Goal: Task Accomplishment & Management: Manage account settings

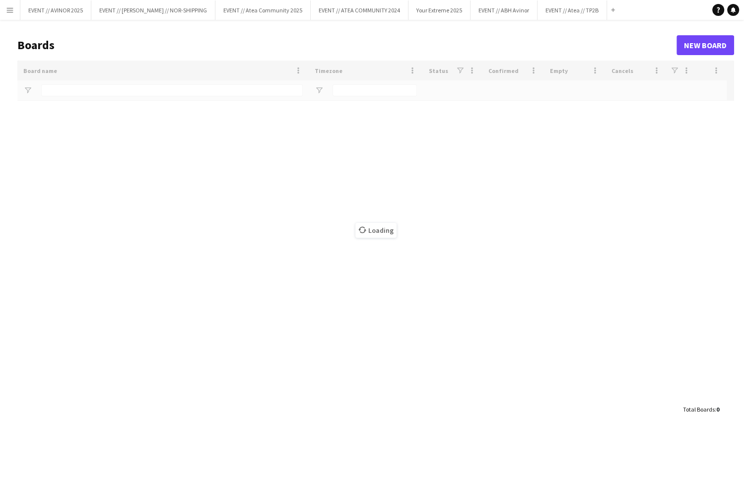
type input "****"
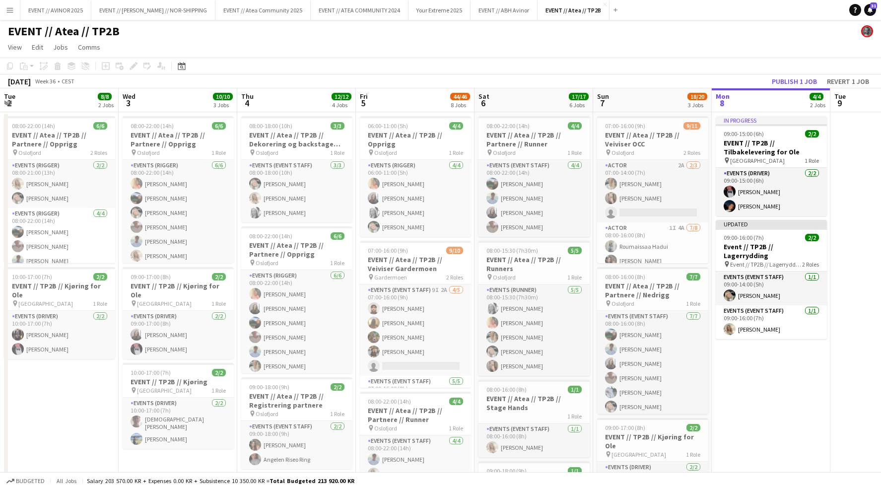
scroll to position [0, 237]
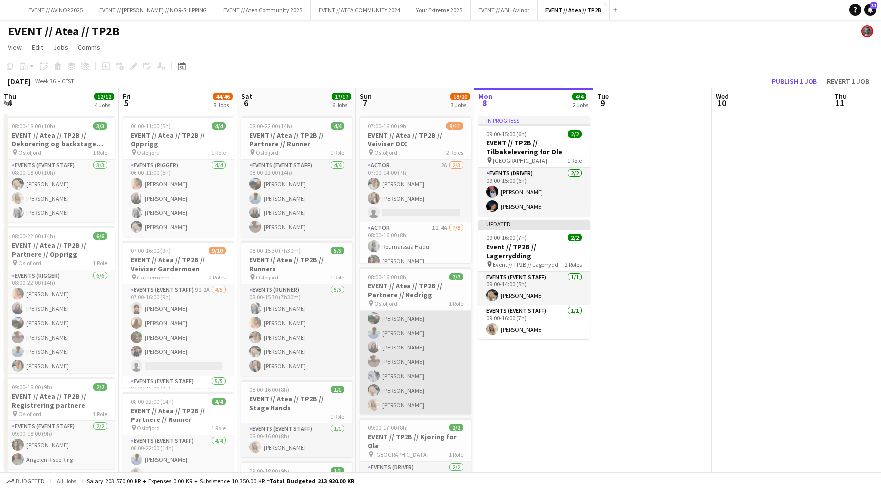
click at [419, 383] on app-card-role "Events (Event Staff) [DATE] 08:00-16:00 (8h) [PERSON_NAME] [PERSON_NAME] [PERSO…" at bounding box center [415, 354] width 111 height 120
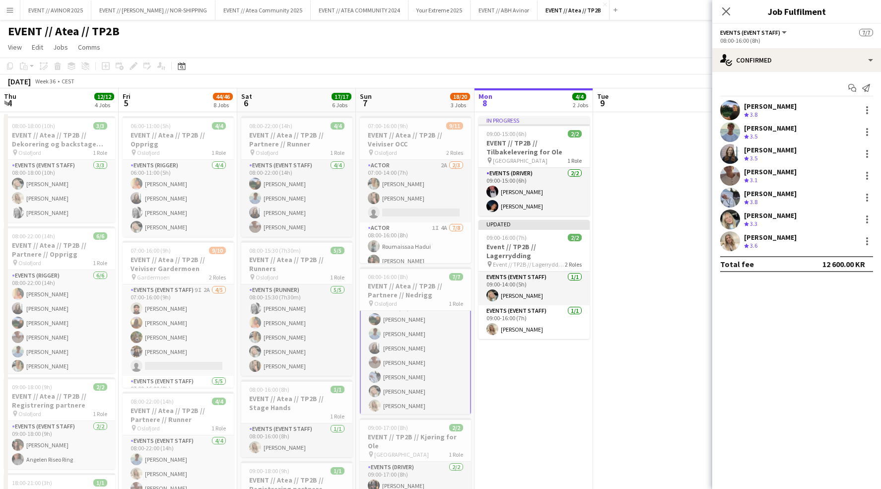
scroll to position [17, 0]
click at [768, 215] on div "[PERSON_NAME]" at bounding box center [770, 215] width 53 height 9
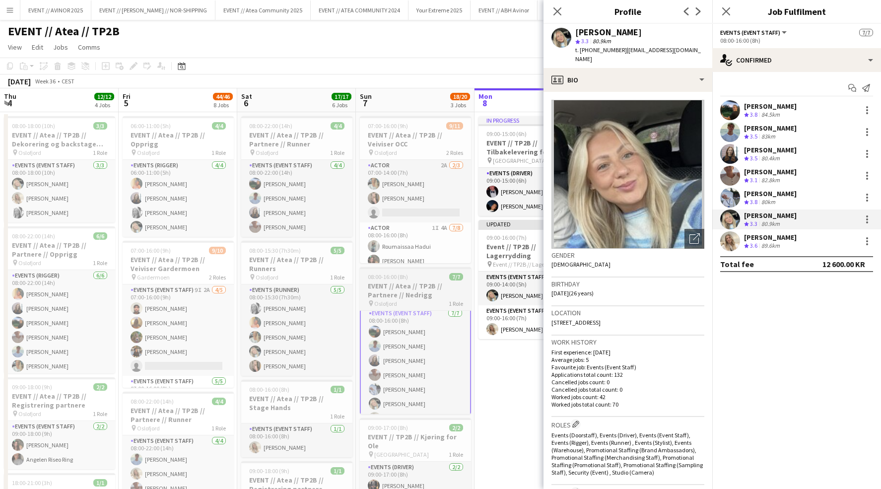
scroll to position [0, 0]
click at [419, 293] on h3 "EVENT // Atea // TP2B // Partnere // Nedrigg" at bounding box center [415, 290] width 111 height 18
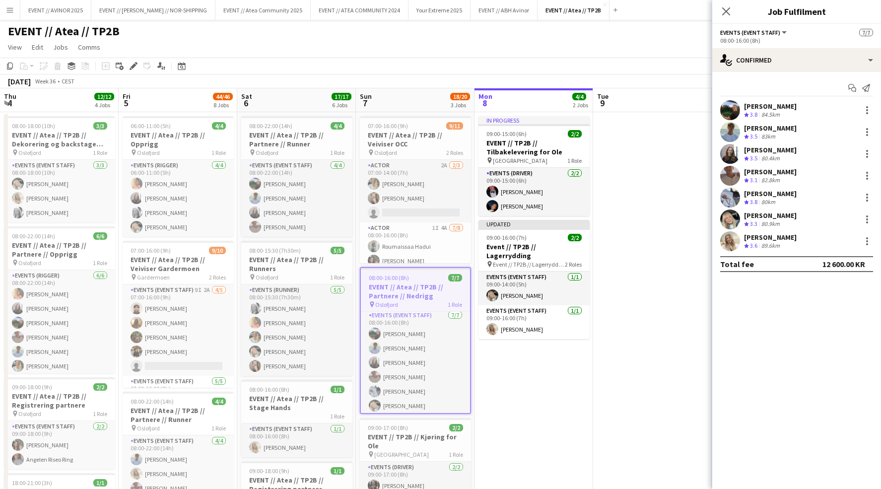
scroll to position [2, 0]
drag, startPoint x: 133, startPoint y: 67, endPoint x: 148, endPoint y: 72, distance: 16.8
click at [133, 67] on icon at bounding box center [133, 66] width 5 height 5
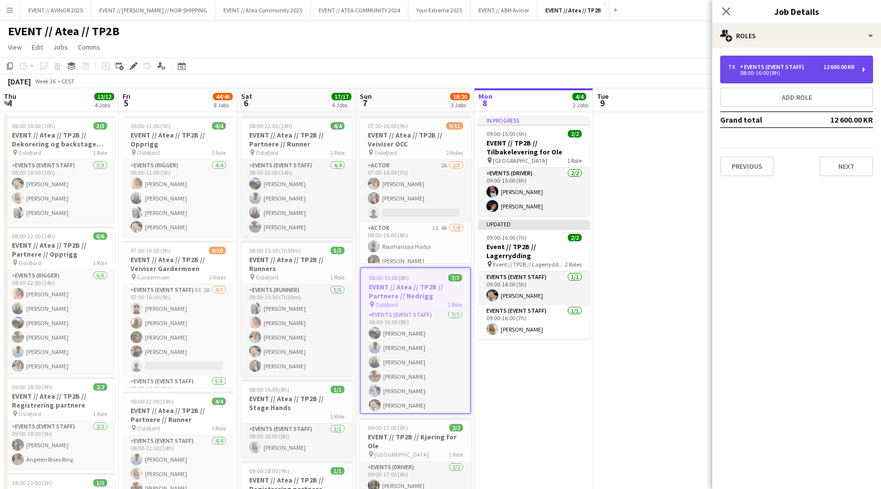
drag, startPoint x: 766, startPoint y: 70, endPoint x: 761, endPoint y: 73, distance: 5.4
click at [765, 70] on div "Events (Event Staff)" at bounding box center [774, 67] width 68 height 7
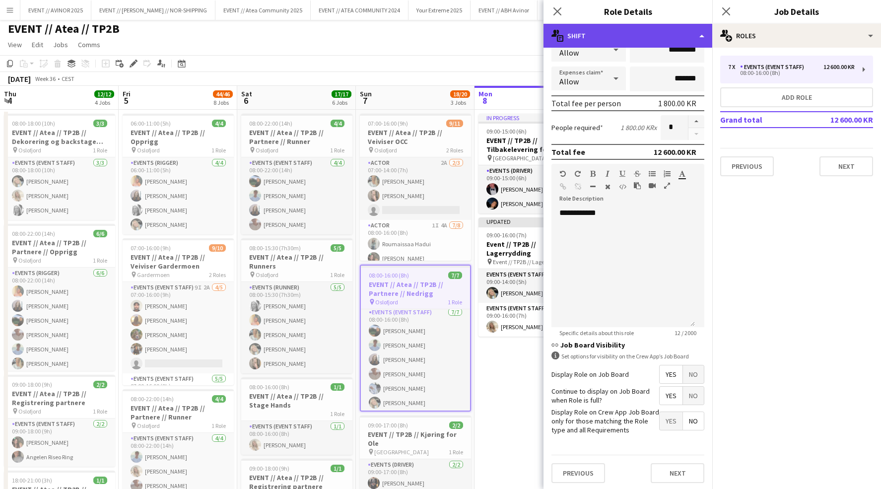
click at [653, 32] on div "multiple-actions-text Shift" at bounding box center [628, 36] width 169 height 24
click at [681, 36] on div "multiple-actions-text Shift" at bounding box center [628, 36] width 169 height 24
click at [705, 35] on div "multiple-actions-text Shift" at bounding box center [628, 36] width 169 height 24
click at [702, 35] on div "multiple-actions-text Shift" at bounding box center [628, 36] width 169 height 24
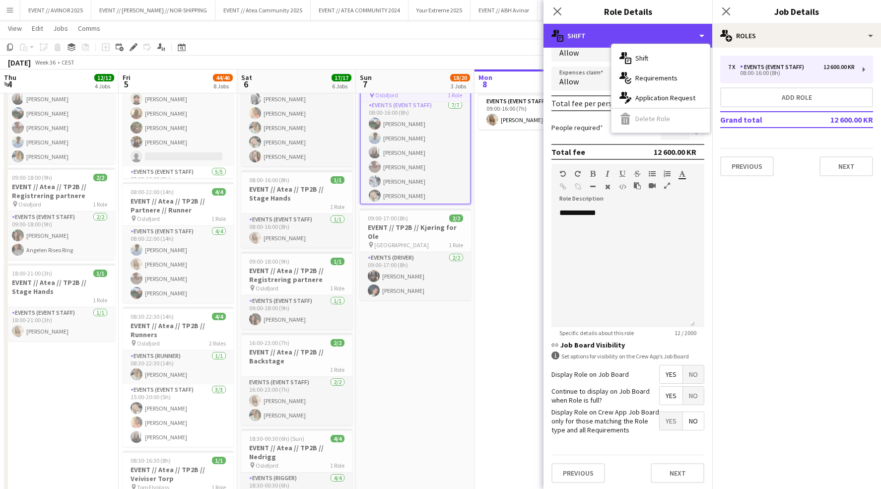
scroll to position [0, 0]
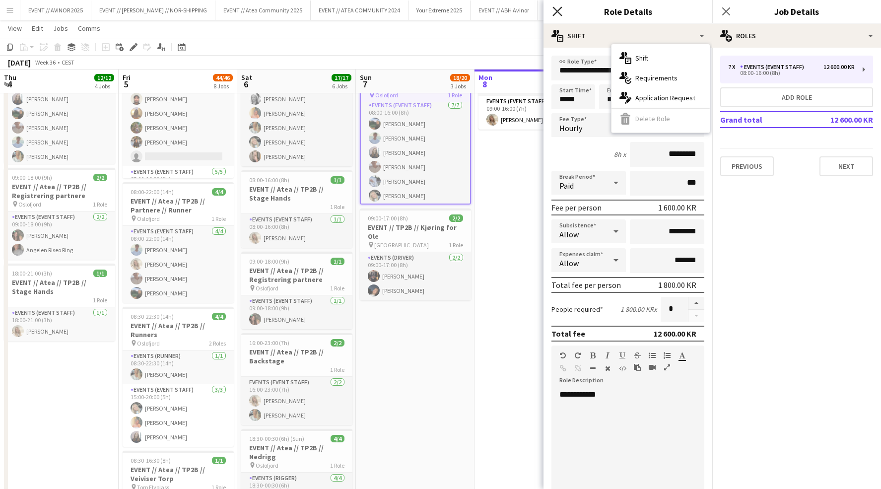
click at [561, 10] on icon "Close pop-in" at bounding box center [556, 10] width 9 height 9
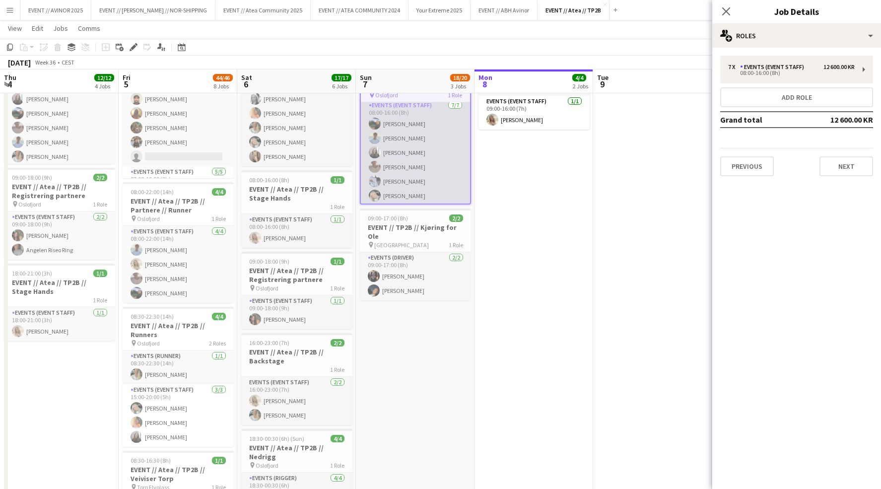
click at [411, 186] on app-card-role "Events (Event Staff) [DATE] 08:00-16:00 (8h) [PERSON_NAME] [PERSON_NAME] [PERSO…" at bounding box center [415, 160] width 109 height 120
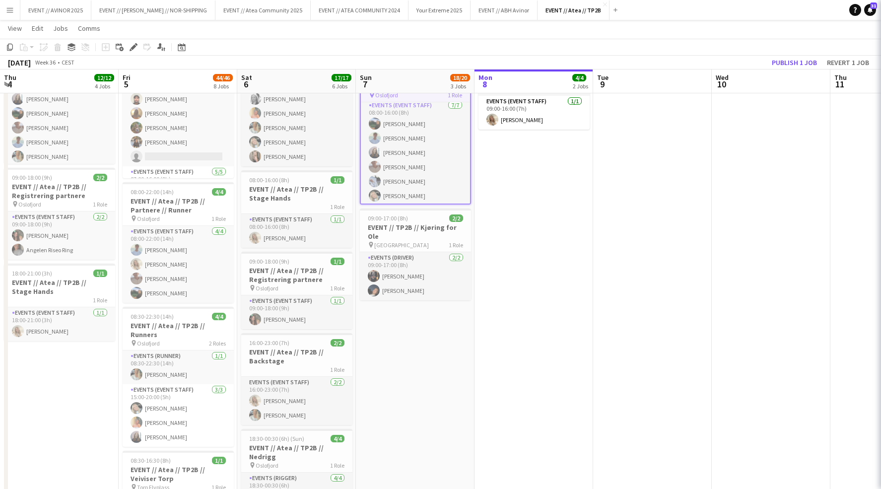
scroll to position [3, 0]
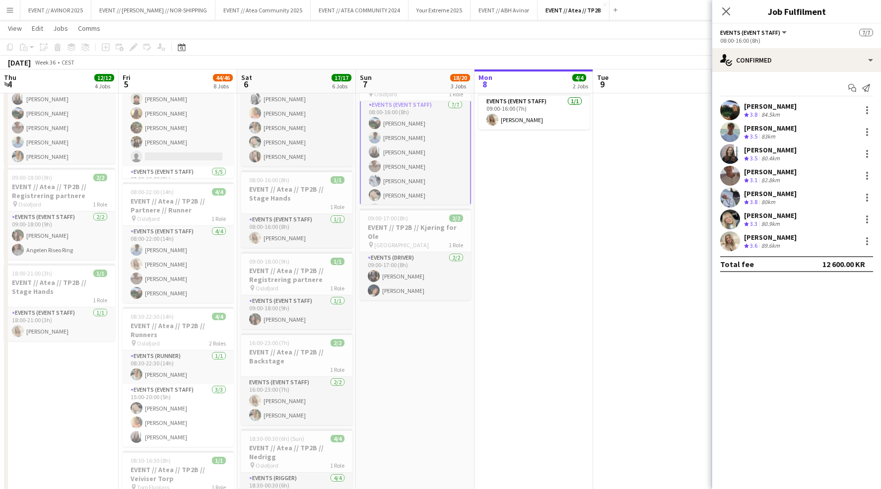
click at [395, 137] on app-card-role "Events (Event Staff) [DATE] 08:00-16:00 (8h) [PERSON_NAME] [PERSON_NAME] [PERSO…" at bounding box center [415, 159] width 111 height 122
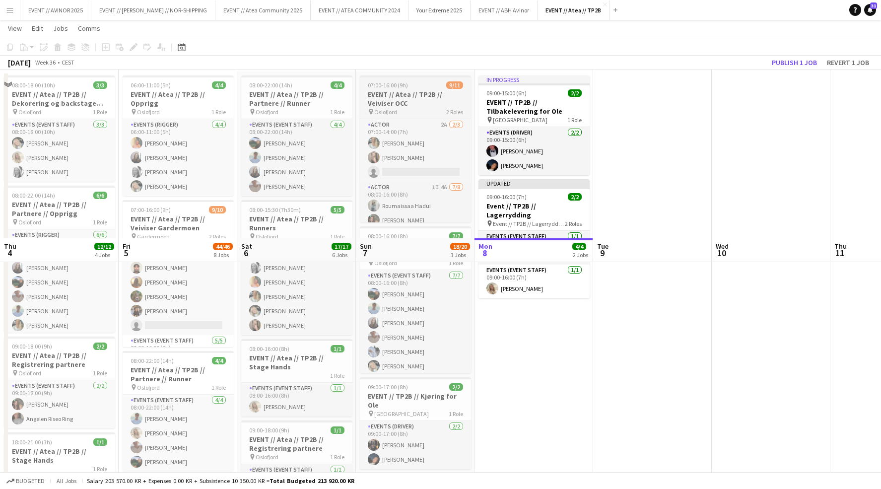
scroll to position [0, 0]
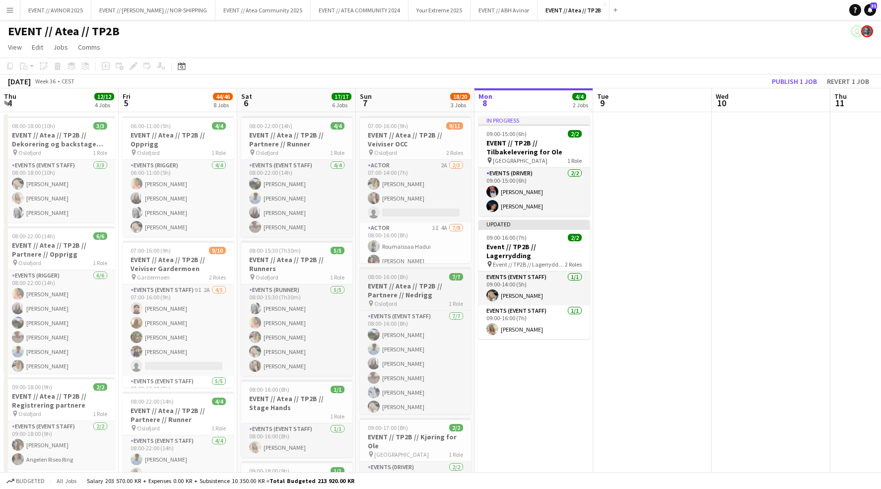
click at [408, 287] on h3 "EVENT // Atea // TP2B // Partnere // Nedrigg" at bounding box center [415, 290] width 111 height 18
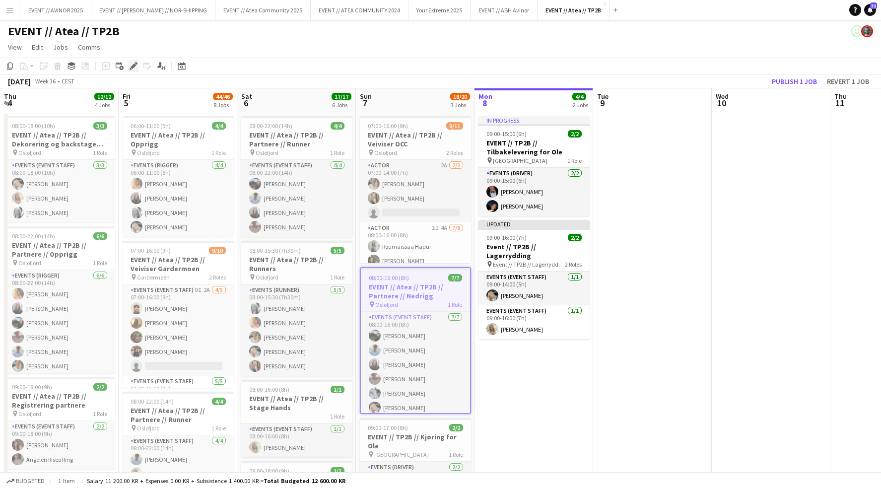
click at [136, 64] on icon at bounding box center [136, 63] width 2 height 2
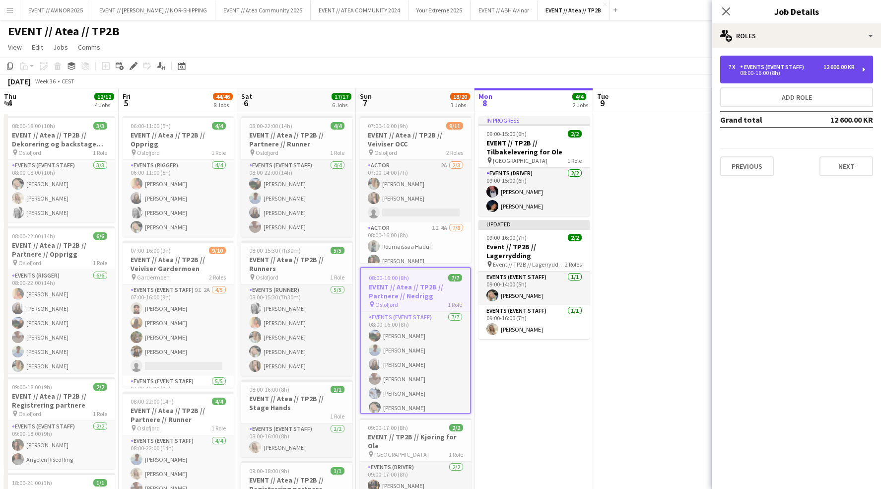
click at [769, 78] on div "7 x Events (Event Staff) 12 600.00 KR 08:00-16:00 (8h)" at bounding box center [796, 70] width 153 height 28
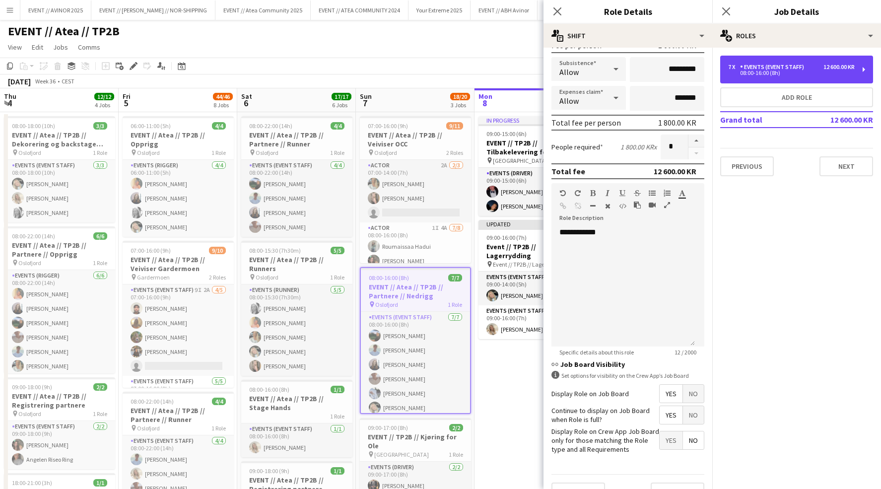
scroll to position [182, 0]
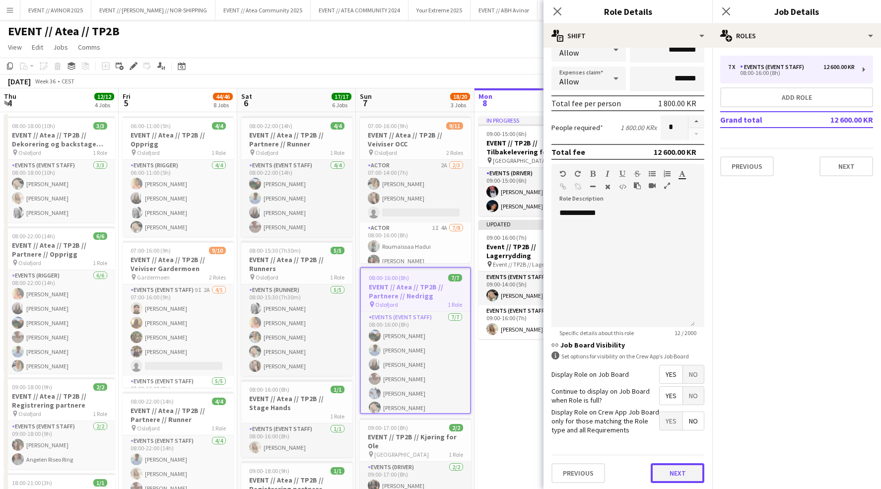
click at [687, 464] on button "Next" at bounding box center [678, 473] width 54 height 20
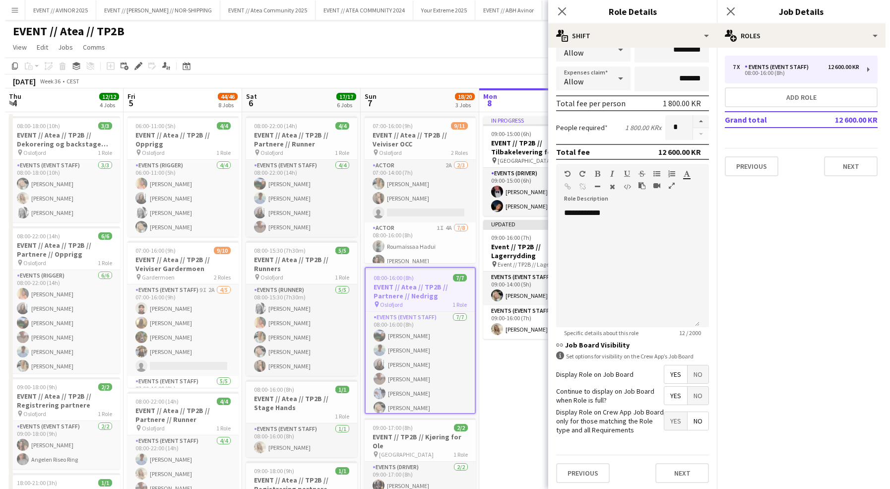
scroll to position [0, 0]
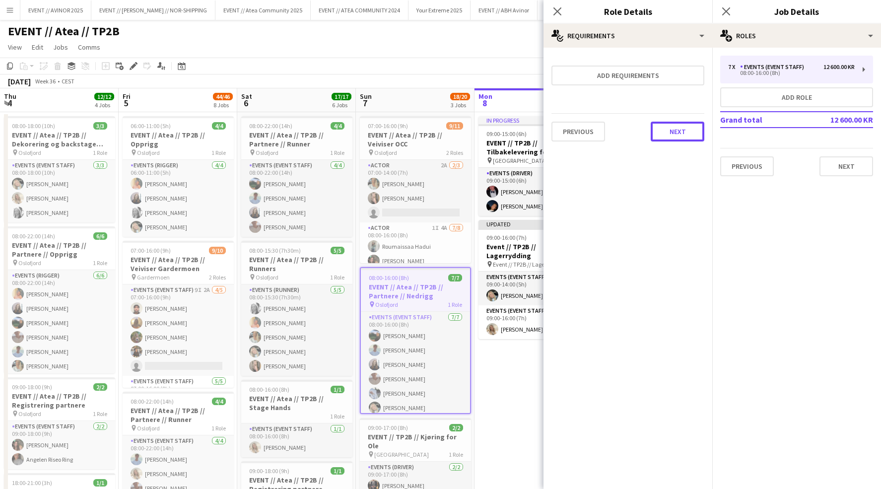
click at [669, 138] on button "Next" at bounding box center [678, 132] width 54 height 20
click at [555, 9] on icon at bounding box center [556, 10] width 9 height 9
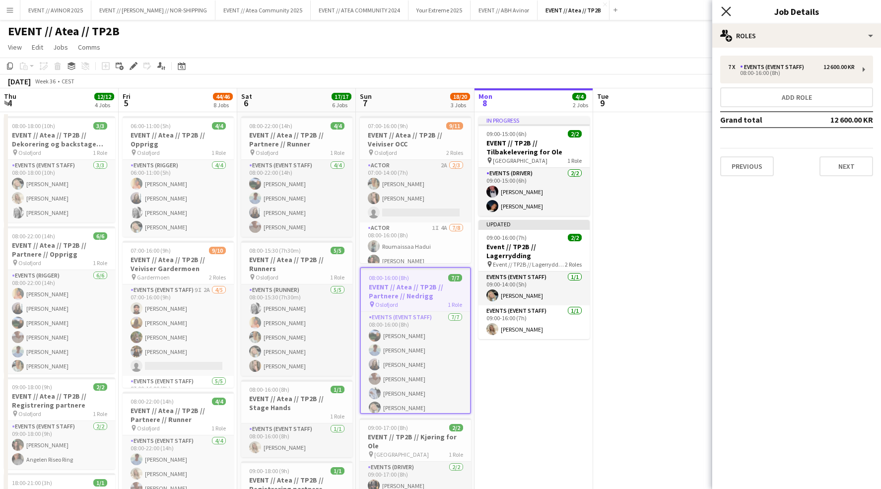
click at [729, 10] on icon "Close pop-in" at bounding box center [725, 10] width 9 height 9
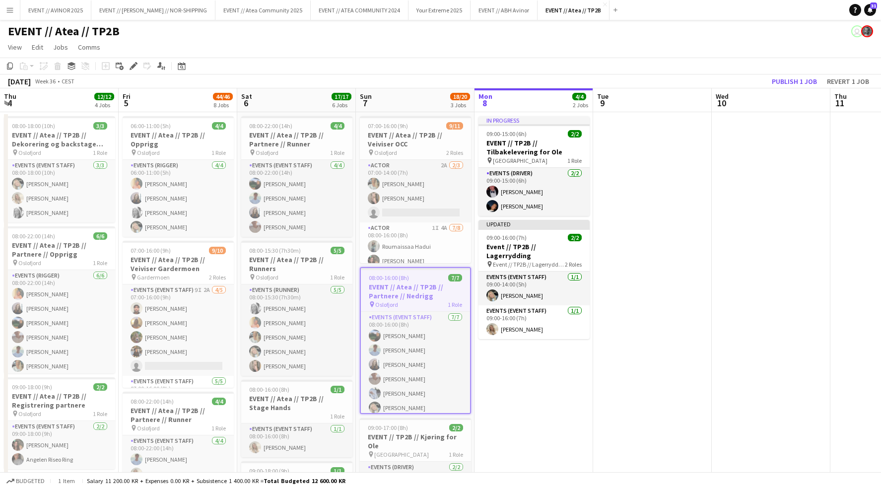
click at [8, 7] on app-icon "Menu" at bounding box center [10, 10] width 8 height 8
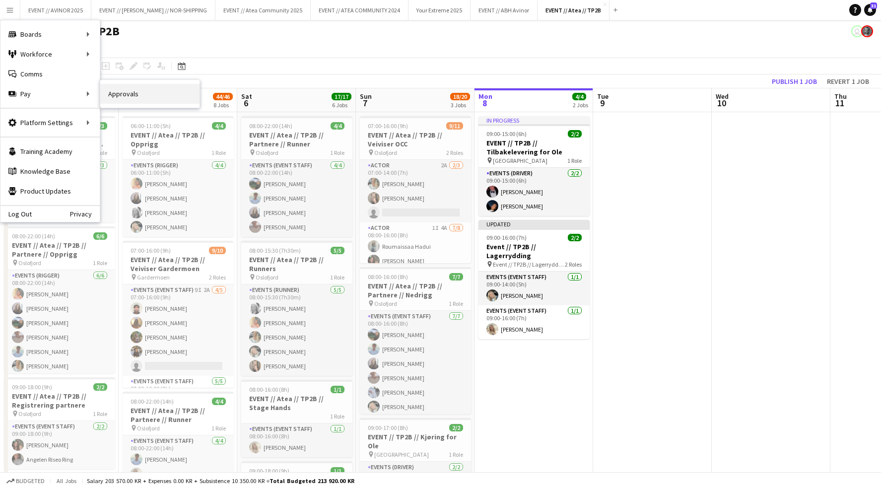
click at [137, 90] on link "Approvals" at bounding box center [149, 94] width 99 height 20
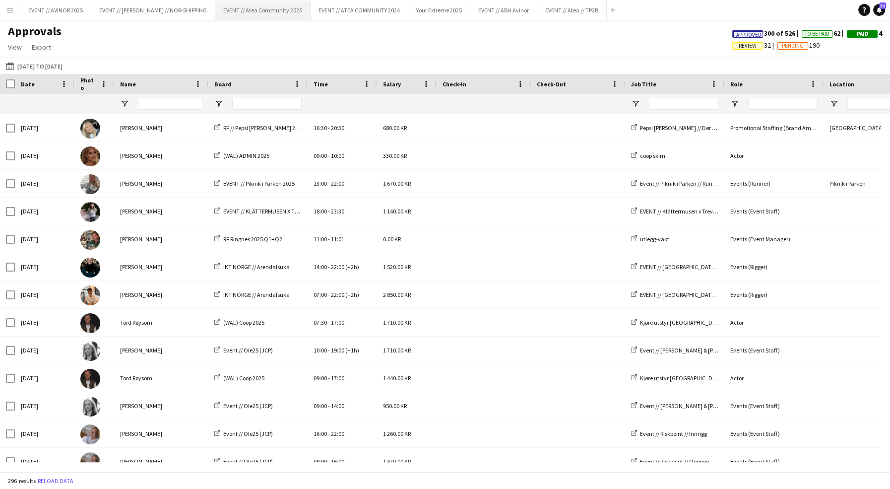
click at [238, 5] on button "EVENT // Atea Community 2025 Close" at bounding box center [262, 9] width 95 height 19
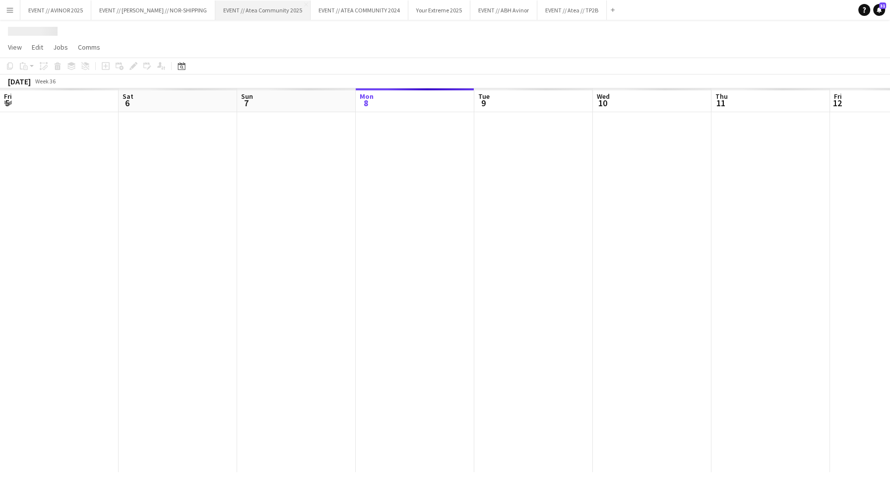
scroll to position [0, 237]
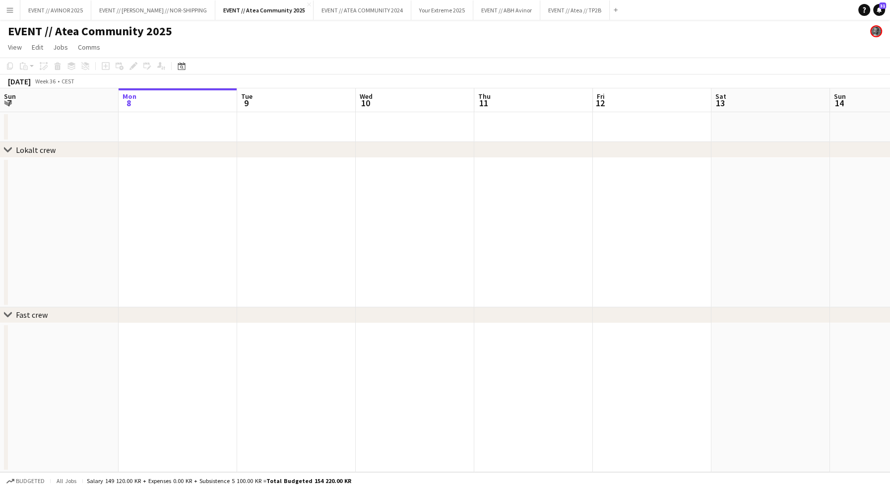
click at [10, 8] on app-icon "Menu" at bounding box center [10, 10] width 8 height 8
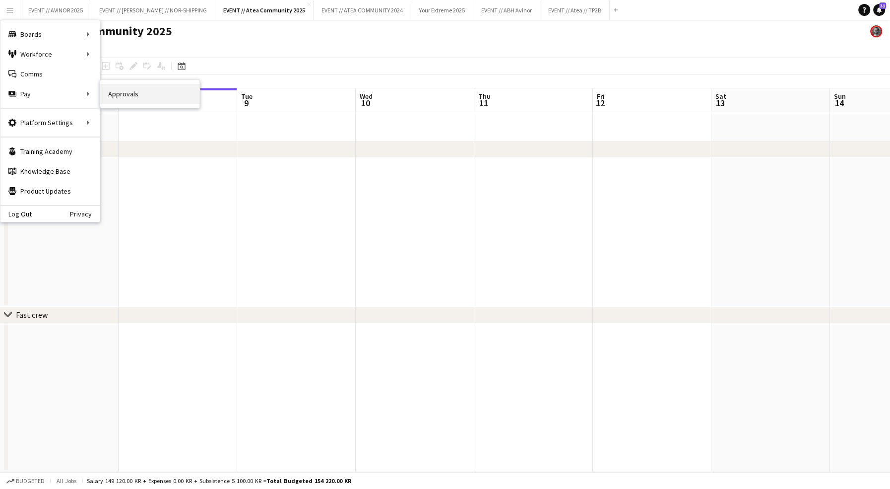
click at [139, 85] on link "Approvals" at bounding box center [149, 94] width 99 height 20
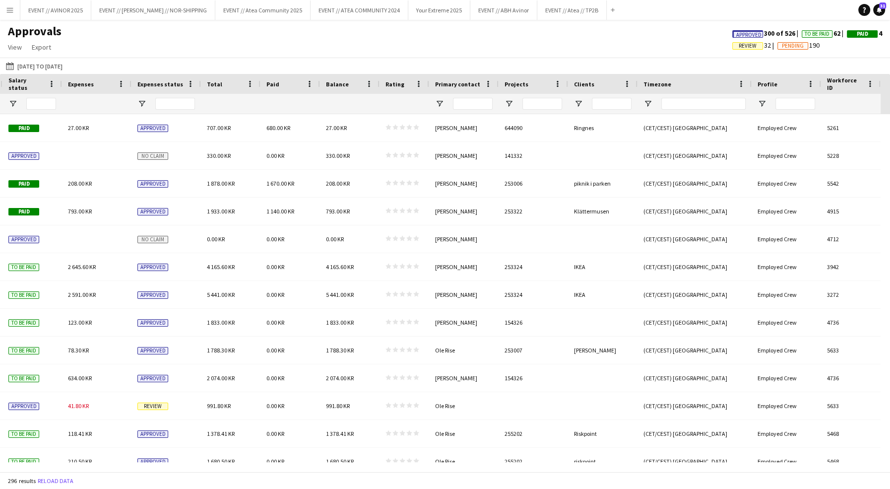
click at [739, 44] on span "Review" at bounding box center [748, 46] width 18 height 6
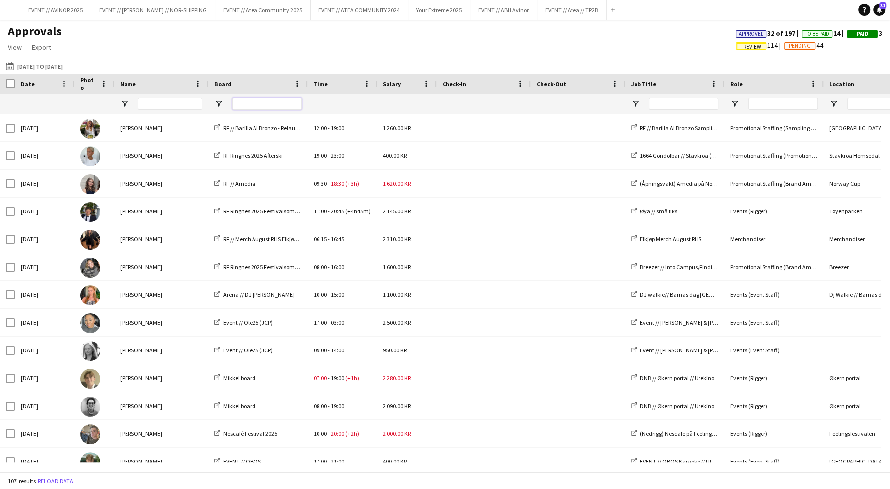
click at [254, 99] on input "Board Filter Input" at bounding box center [266, 104] width 69 height 12
type input "**********"
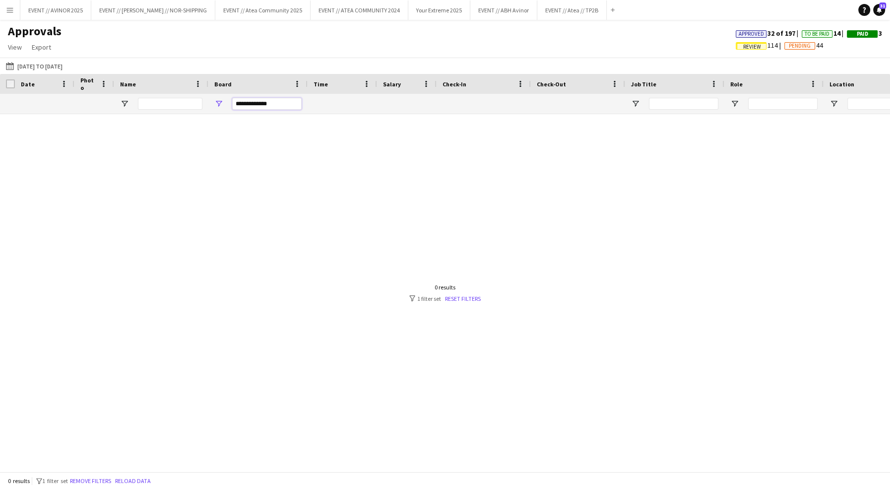
click at [285, 102] on input "**********" at bounding box center [266, 104] width 69 height 12
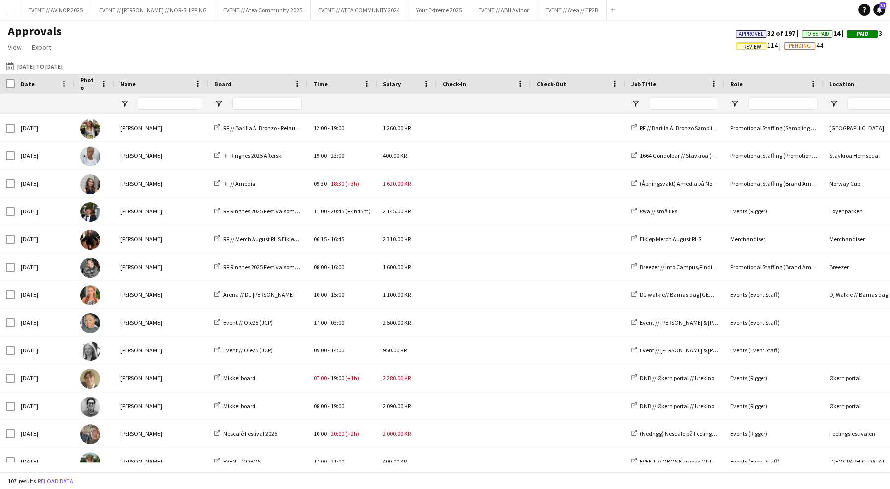
click at [347, 45] on div "Approvals View Customise view Customise filters Reset Filters Reset View Reset …" at bounding box center [445, 41] width 890 height 34
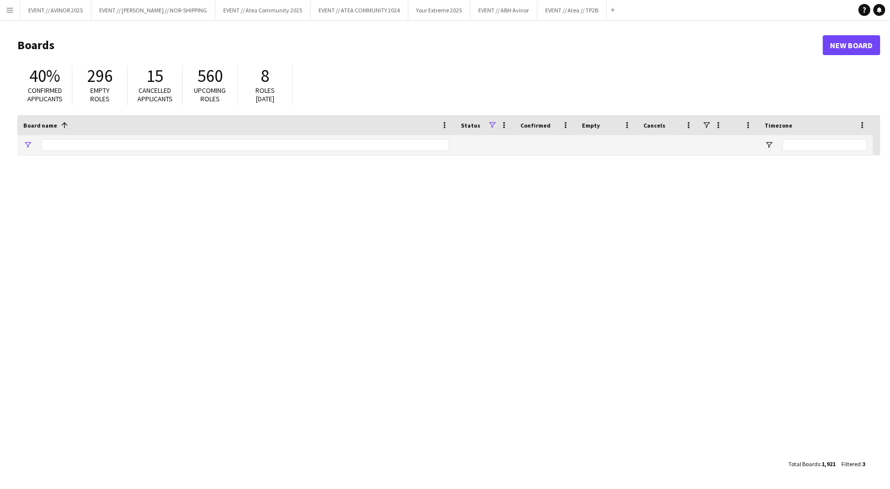
type input "****"
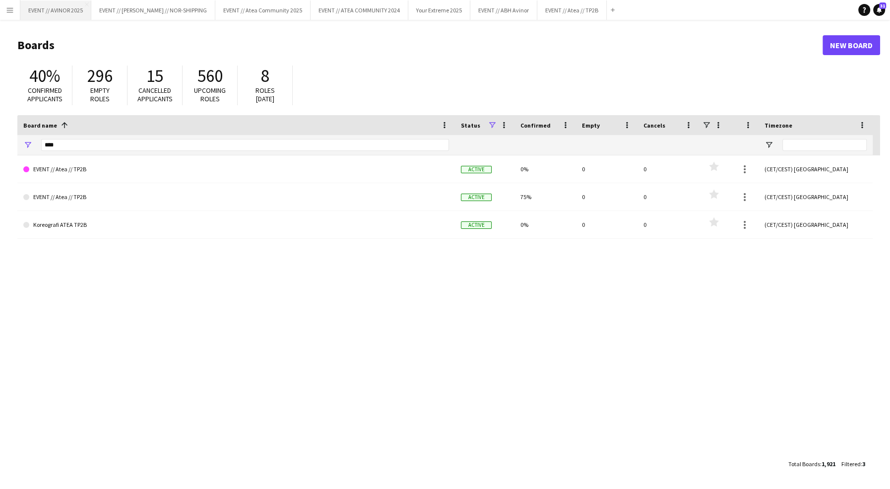
click at [80, 14] on button "EVENT // AVINOR 2025 Close" at bounding box center [55, 9] width 71 height 19
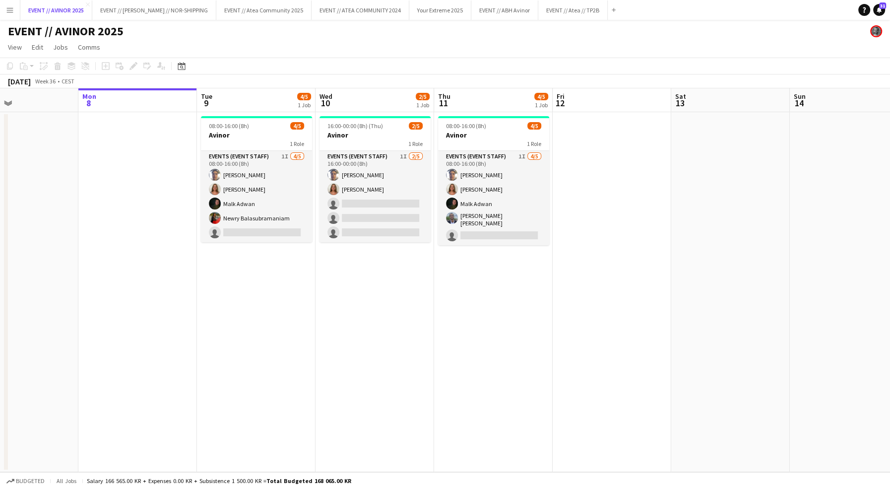
scroll to position [0, 288]
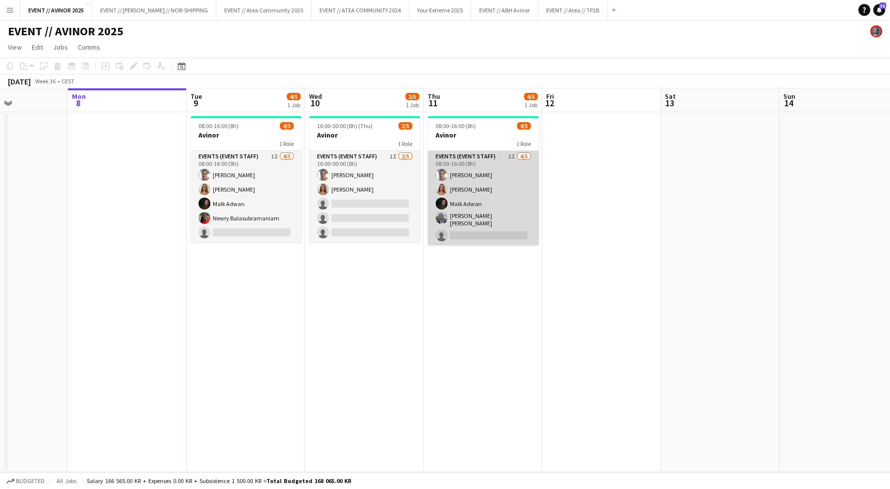
click at [479, 173] on app-card-role "Events (Event Staff) 1I 4/5 08:00-16:00 (8h) Hussein Alsaedi Selma Finne Malk A…" at bounding box center [483, 198] width 111 height 94
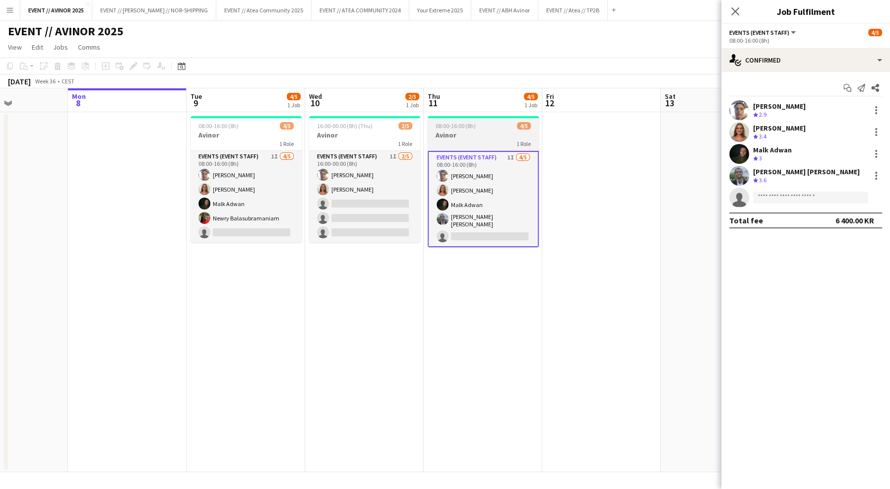
click at [490, 138] on h3 "Avinor" at bounding box center [483, 135] width 111 height 9
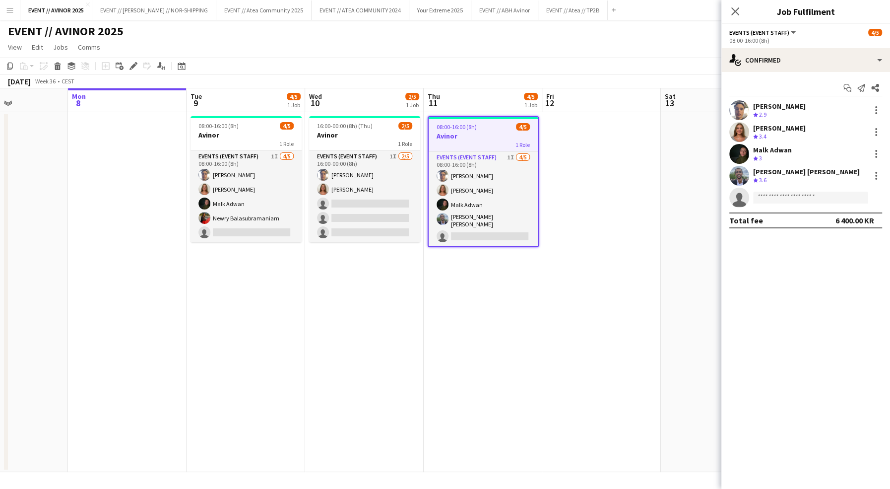
click at [575, 174] on app-date-cell at bounding box center [602, 292] width 119 height 360
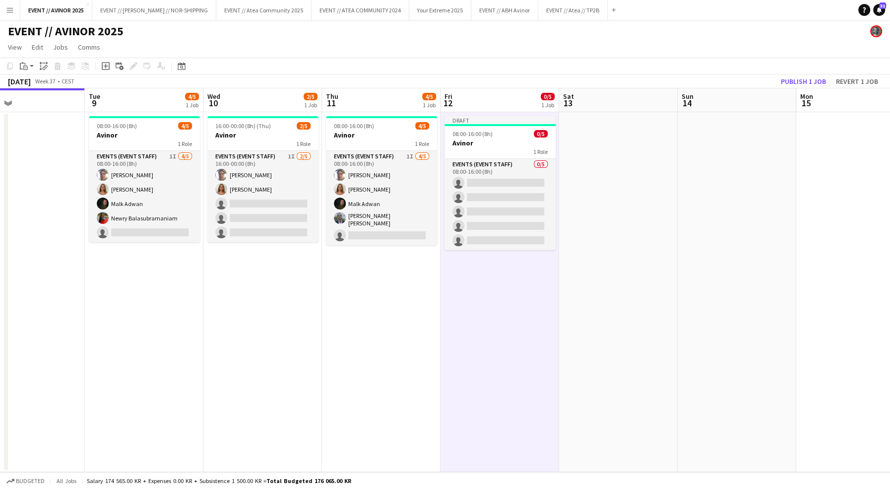
scroll to position [0, 397]
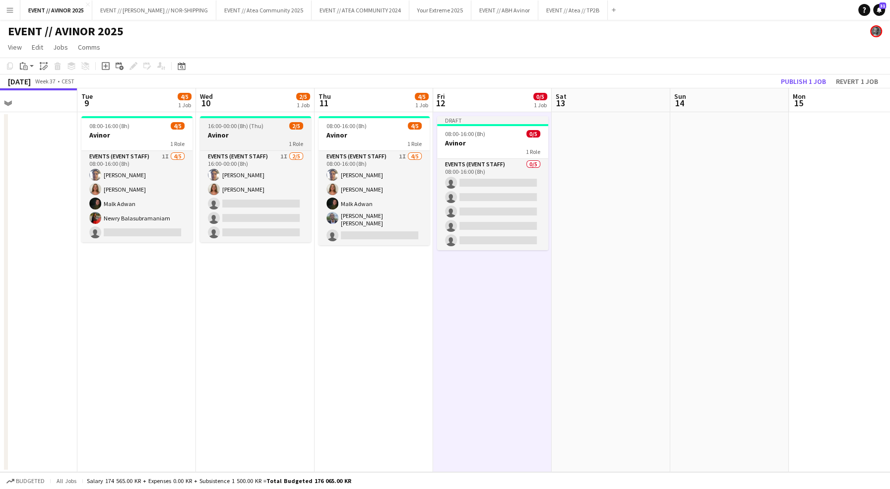
click at [266, 143] on div "1 Role" at bounding box center [255, 143] width 111 height 8
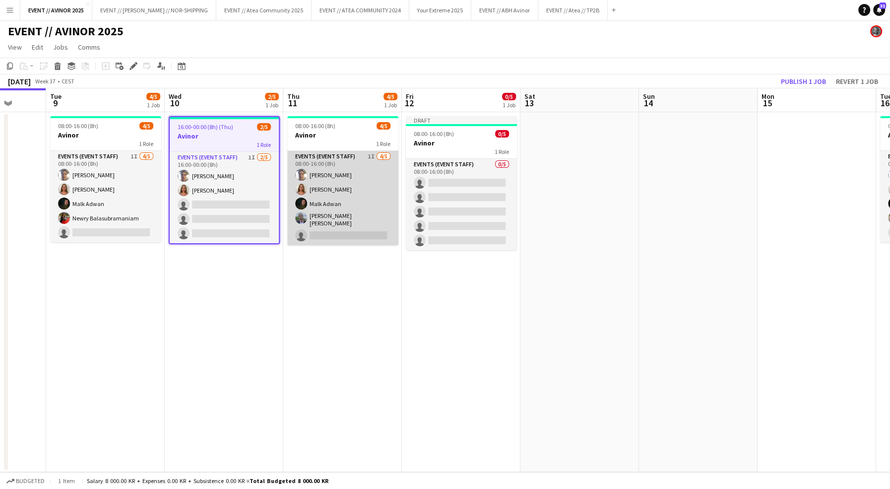
scroll to position [0, 429]
click at [298, 213] on app-user-avatar at bounding box center [301, 218] width 12 height 12
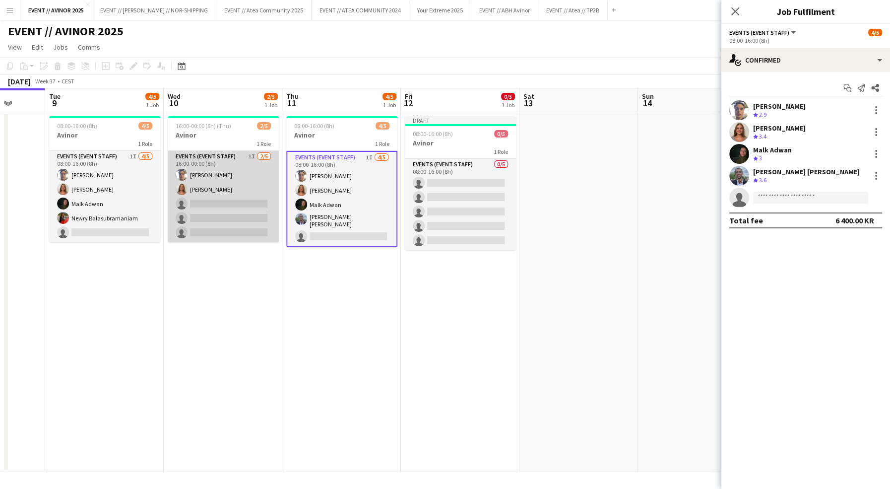
click at [246, 152] on app-card-role "Events (Event Staff) 1I 2/5 16:00-00:00 (8h) Hussein Alsaedi Selma Finne single…" at bounding box center [223, 196] width 111 height 91
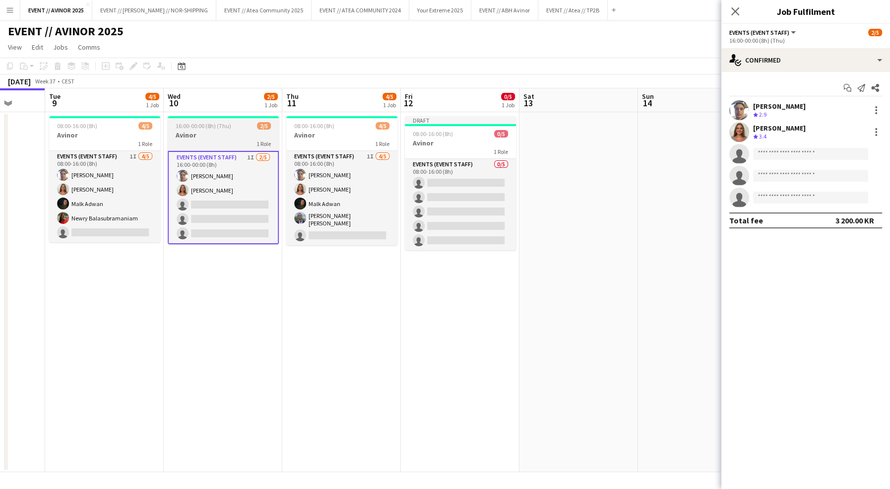
click at [240, 129] on div "16:00-00:00 (8h) (Thu) 2/5" at bounding box center [223, 125] width 111 height 7
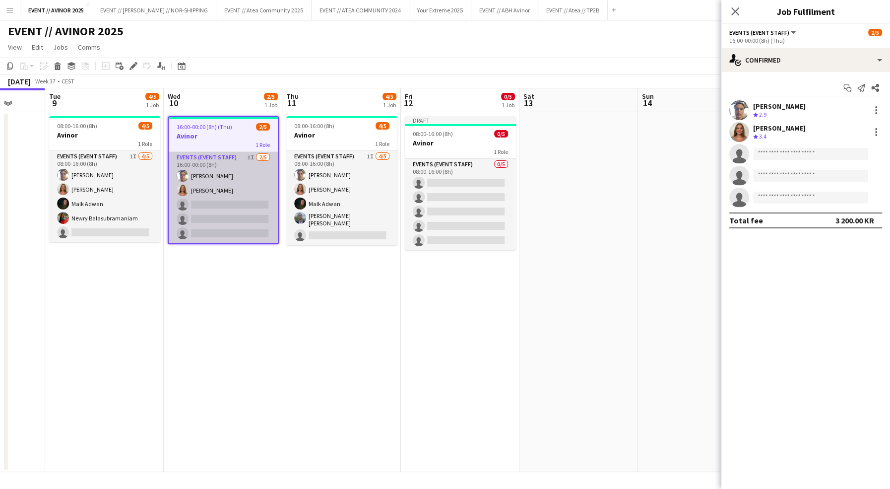
click at [240, 182] on app-card-role "Events (Event Staff) 1I 2/5 16:00-00:00 (8h) Hussein Alsaedi Selma Finne single…" at bounding box center [223, 197] width 109 height 91
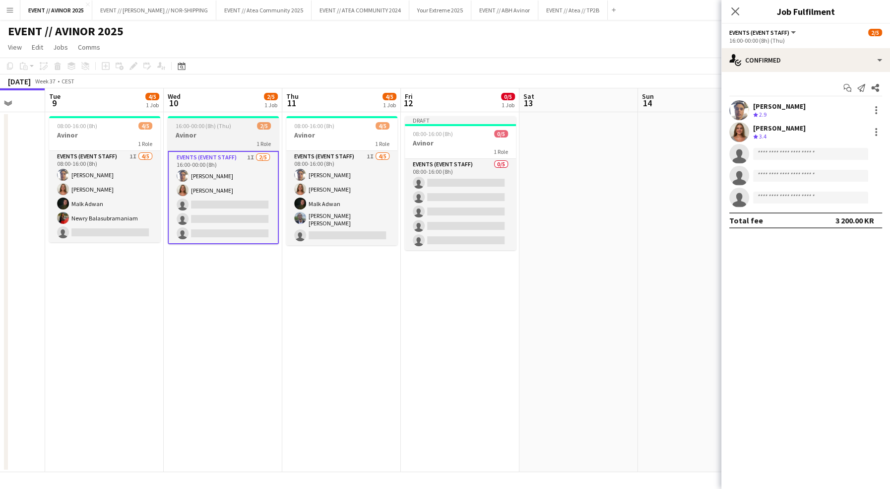
click at [246, 136] on h3 "Avinor" at bounding box center [223, 135] width 111 height 9
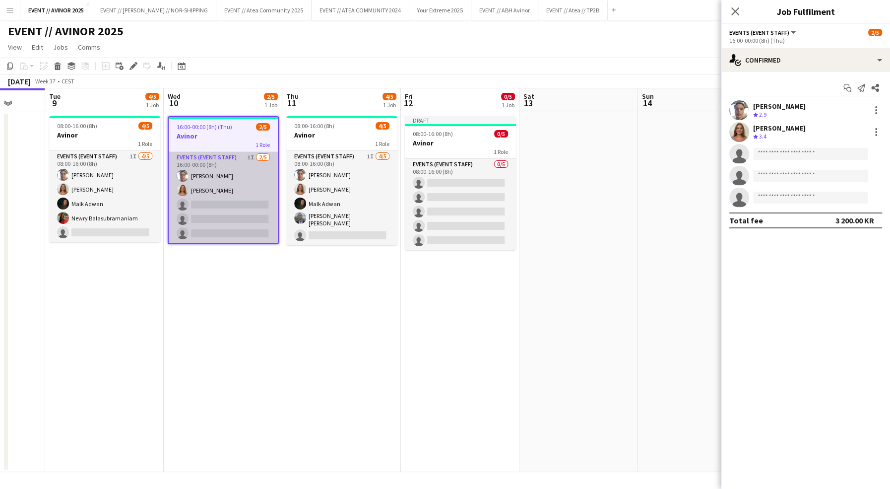
click at [262, 198] on app-card-role "Events (Event Staff) 1I 2/5 16:00-00:00 (8h) Hussein Alsaedi Selma Finne single…" at bounding box center [223, 197] width 109 height 91
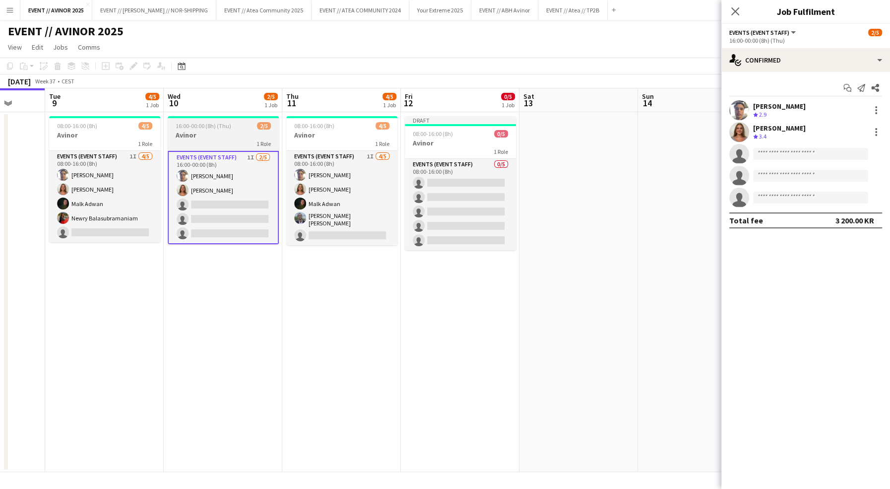
click at [247, 132] on h3 "Avinor" at bounding box center [223, 135] width 111 height 9
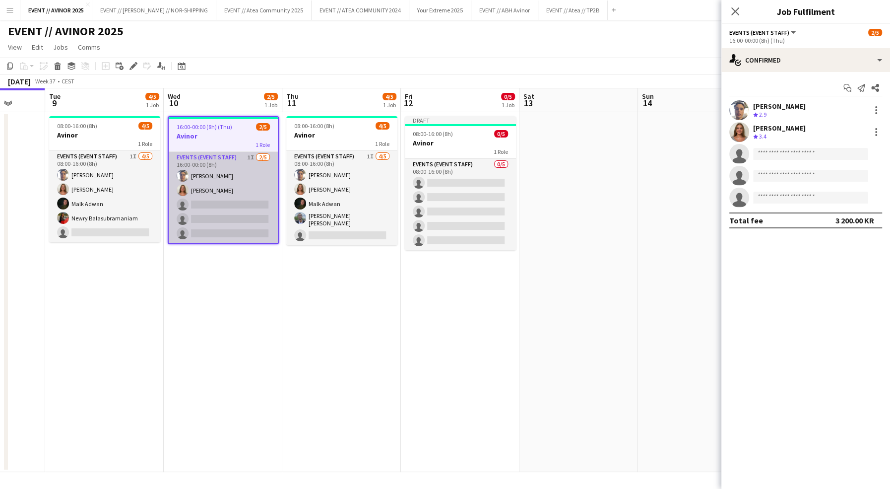
click at [257, 218] on app-card-role "Events (Event Staff) 1I 2/5 16:00-00:00 (8h) Hussein Alsaedi Selma Finne single…" at bounding box center [223, 197] width 109 height 91
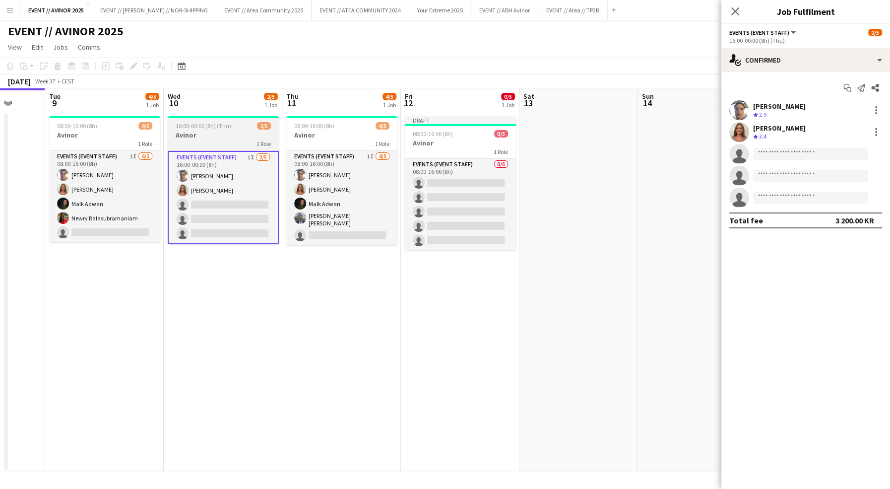
click at [228, 139] on h3 "Avinor" at bounding box center [223, 135] width 111 height 9
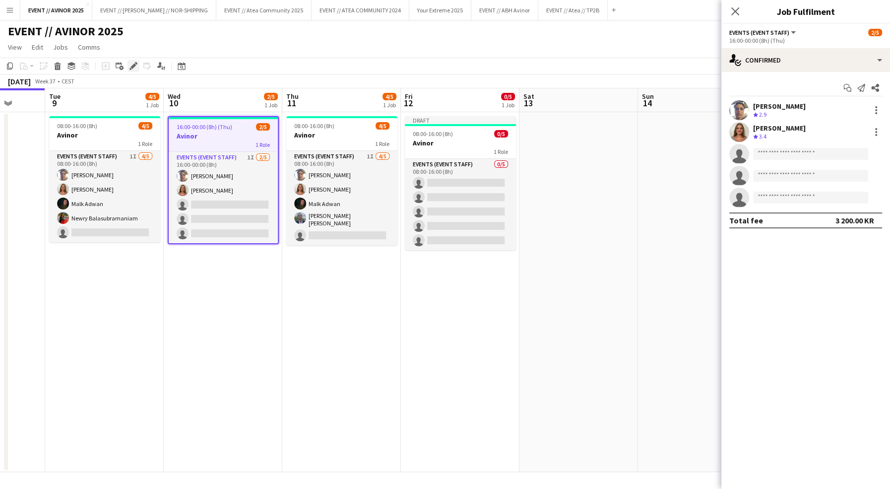
click at [135, 64] on icon "Edit" at bounding box center [134, 66] width 8 height 8
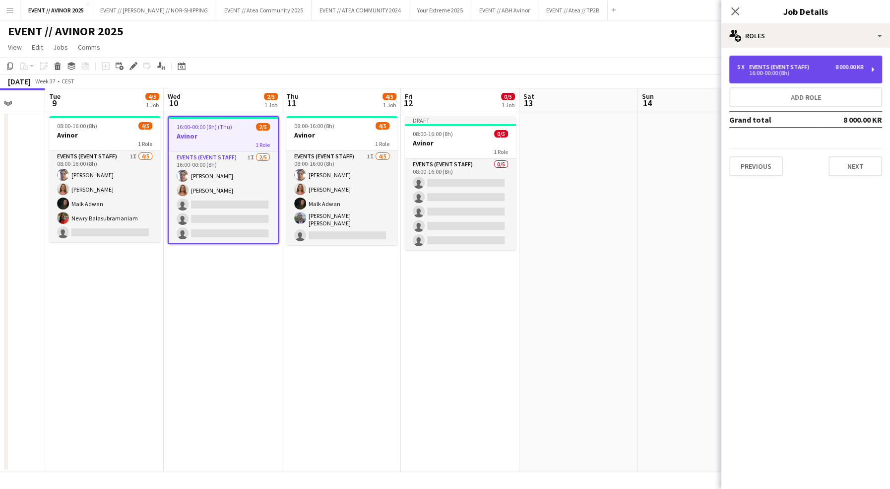
click at [776, 75] on div "16:00-00:00 (8h)" at bounding box center [801, 72] width 127 height 5
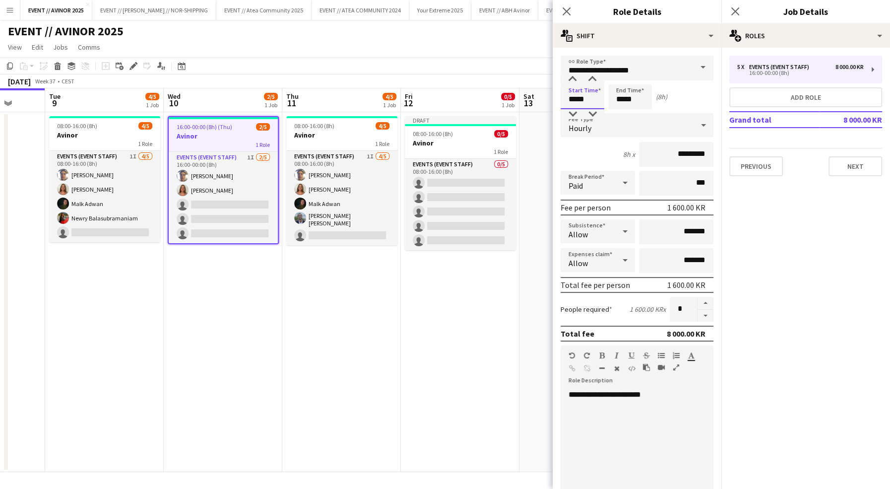
click at [572, 101] on input "*****" at bounding box center [583, 96] width 44 height 25
type input "*****"
click at [623, 96] on input "*****" at bounding box center [631, 96] width 44 height 25
click at [620, 97] on input "*****" at bounding box center [631, 96] width 44 height 25
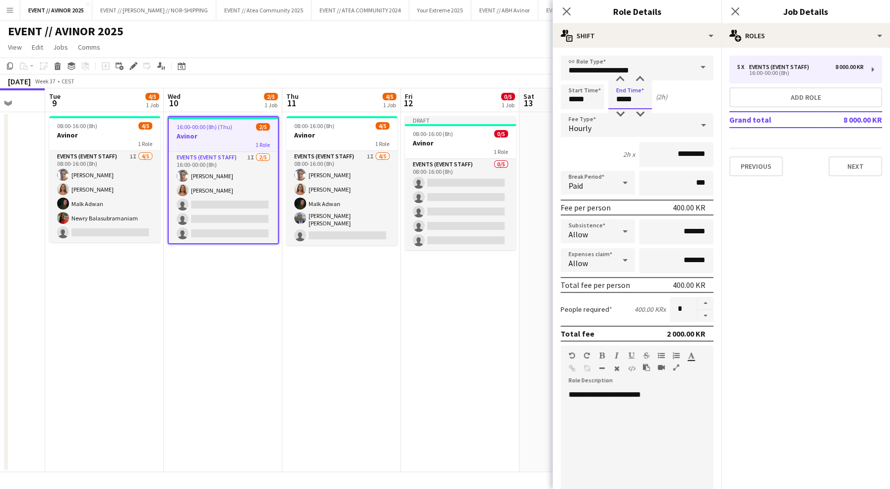
click at [620, 97] on input "*****" at bounding box center [631, 96] width 44 height 25
type input "*****"
click at [443, 80] on div "September 2025 Week 37 • CEST Publish 1 job Revert 1 job" at bounding box center [445, 81] width 890 height 14
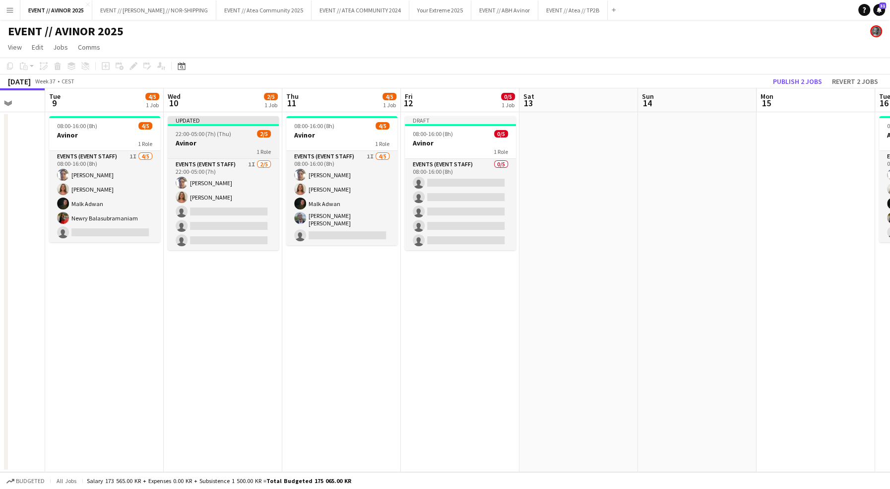
click at [210, 147] on div "1 Role" at bounding box center [223, 151] width 111 height 8
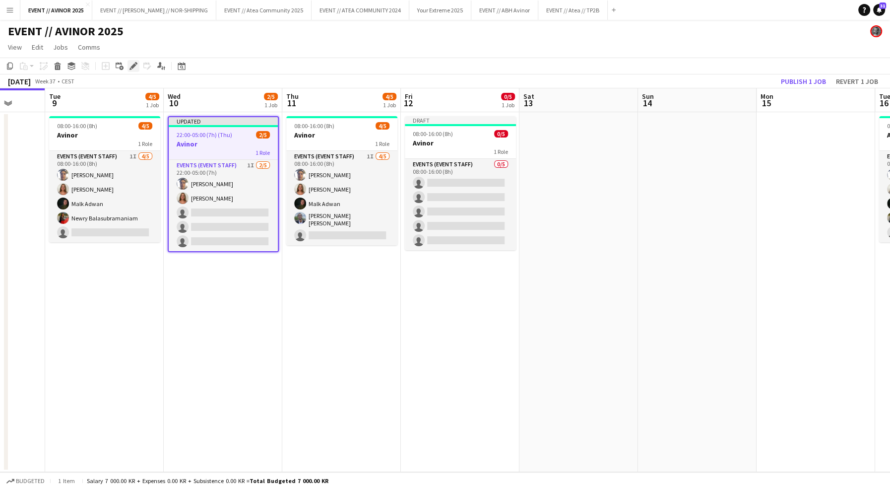
click at [135, 68] on icon "Edit" at bounding box center [134, 66] width 8 height 8
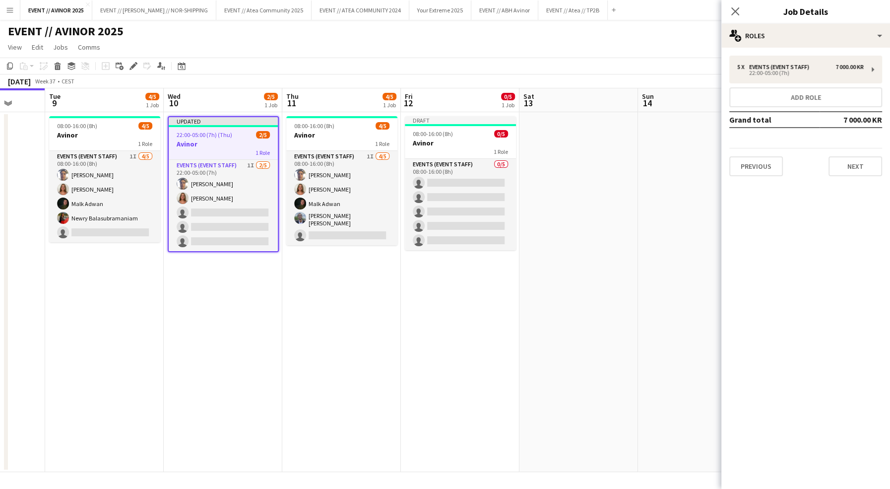
click at [466, 67] on app-toolbar "Copy Paste Paste Command V Paste with crew Command Shift V Paste linked Job Del…" at bounding box center [445, 66] width 890 height 17
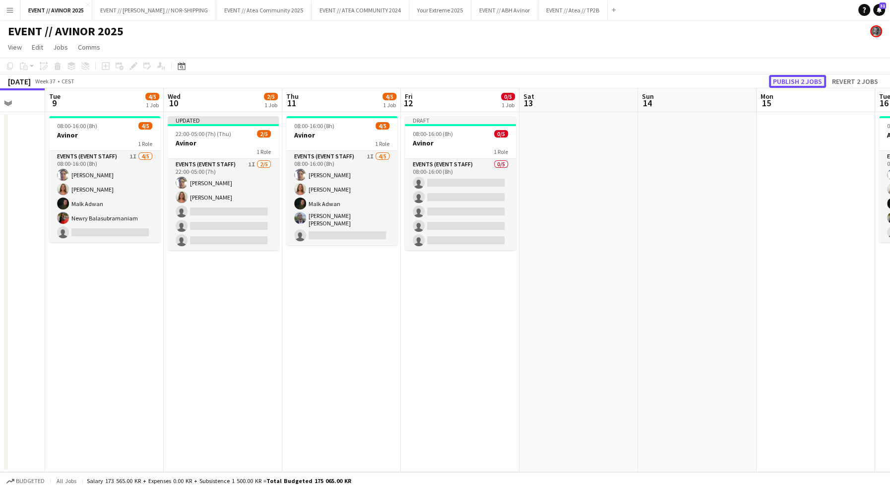
click at [794, 81] on button "Publish 2 jobs" at bounding box center [797, 81] width 57 height 13
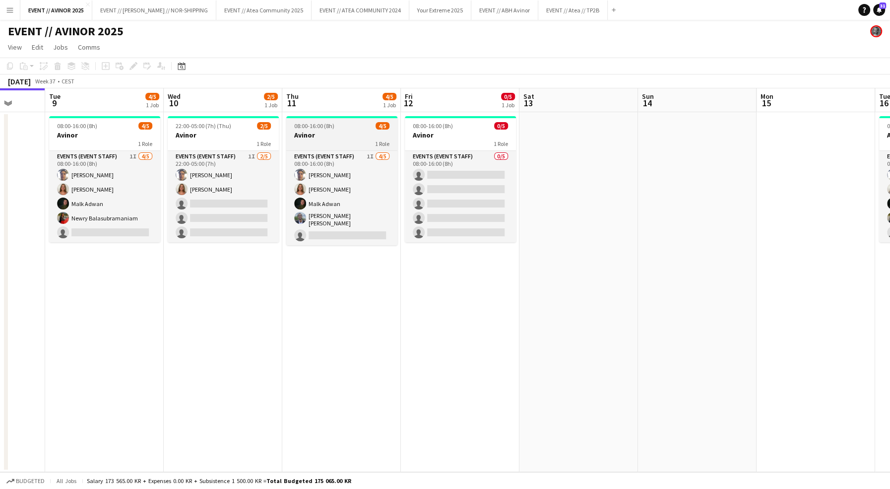
click at [325, 148] on app-job-card "08:00-16:00 (8h) 4/5 Avinor 1 Role Events (Event Staff) 1I 4/5 08:00-16:00 (8h)…" at bounding box center [341, 180] width 111 height 129
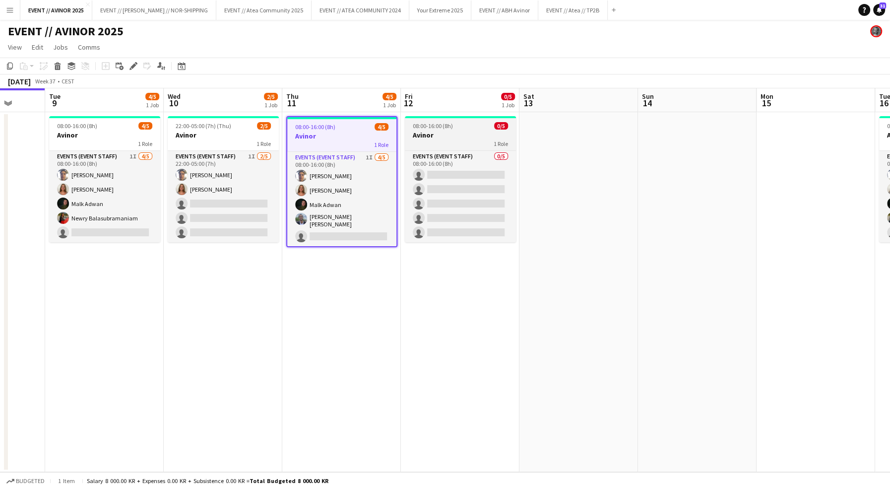
click at [424, 137] on h3 "Avinor" at bounding box center [460, 135] width 111 height 9
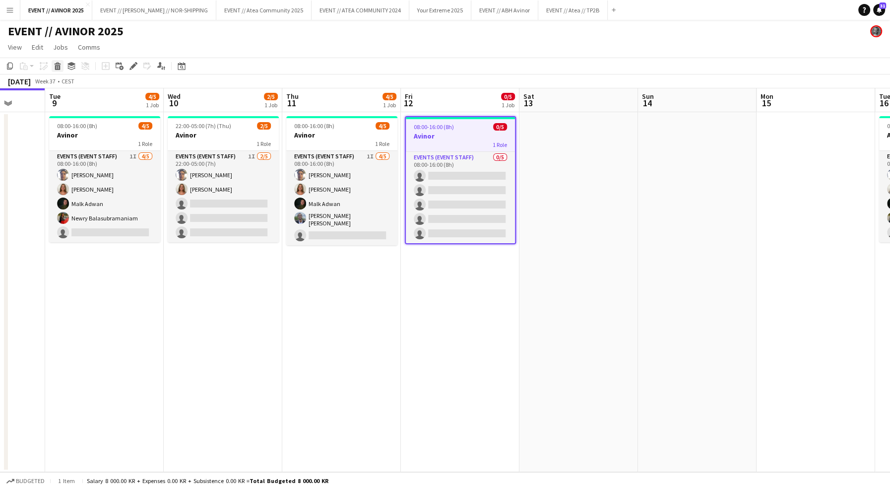
click at [61, 68] on div "Delete" at bounding box center [58, 66] width 12 height 12
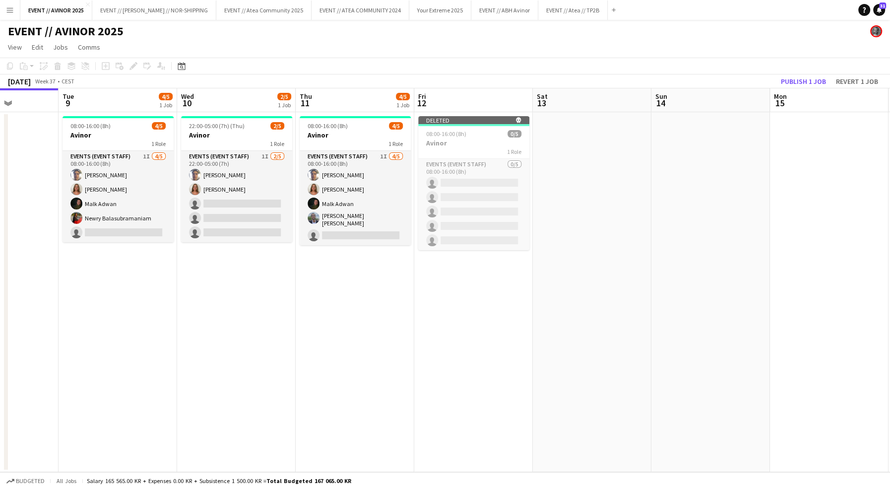
scroll to position [0, 412]
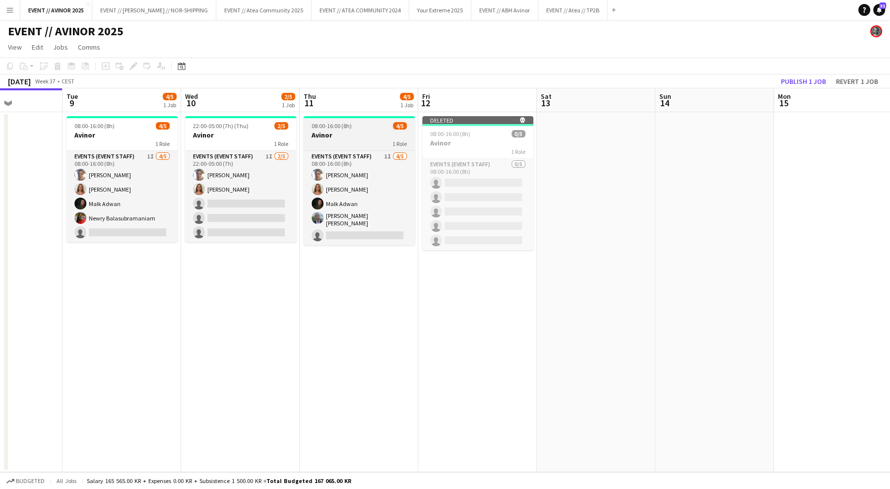
click at [330, 130] on app-job-card "08:00-16:00 (8h) 4/5 Avinor 1 Role Events (Event Staff) 1I 4/5 08:00-16:00 (8h)…" at bounding box center [359, 180] width 111 height 129
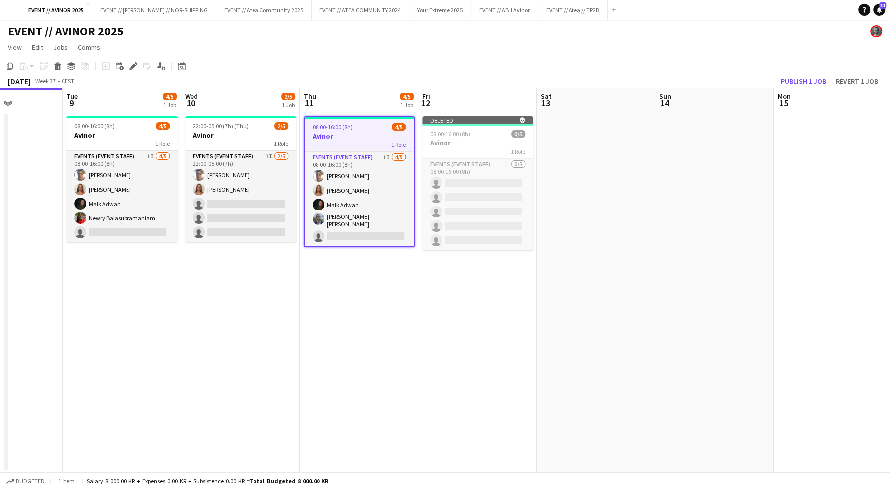
drag, startPoint x: 462, startPoint y: 253, endPoint x: 462, endPoint y: 262, distance: 8.9
click at [462, 253] on app-date-cell "Deleted skull 08:00-16:00 (8h) 0/5 Avinor 1 Role Events (Event Staff) 0/5 08:00…" at bounding box center [477, 292] width 119 height 360
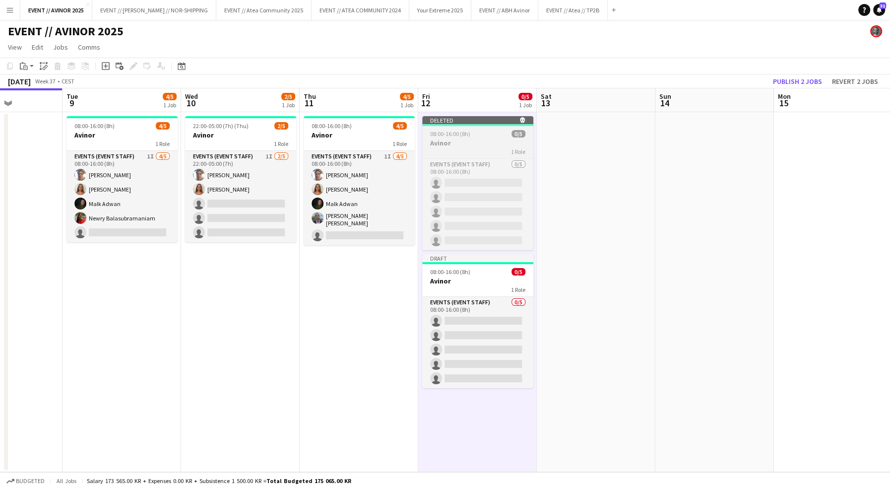
click at [483, 157] on app-job-card "Deleted skull 08:00-16:00 (8h) 0/5 Avinor 1 Role Events (Event Staff) 0/5 08:00…" at bounding box center [477, 183] width 111 height 134
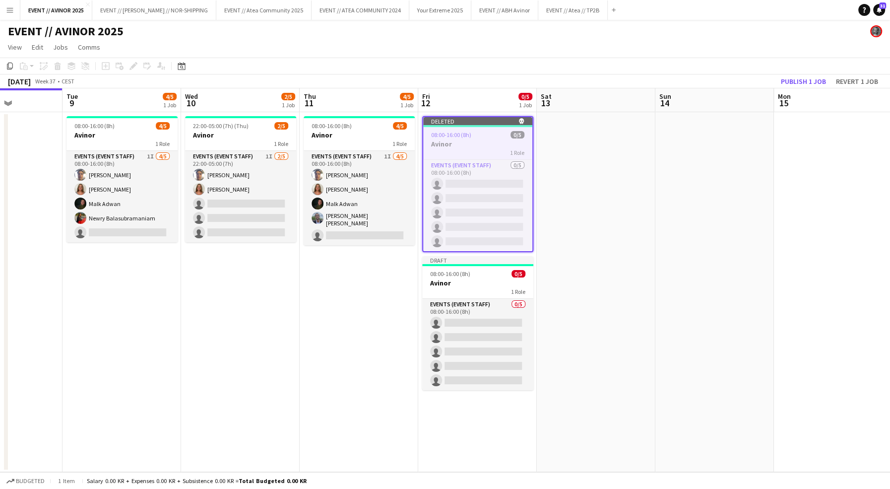
click at [475, 131] on div "08:00-16:00 (8h) 0/5" at bounding box center [477, 134] width 109 height 7
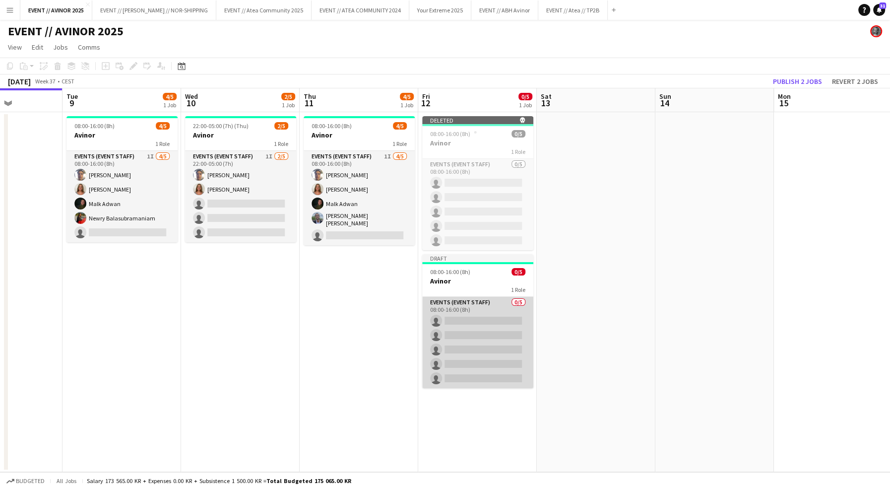
click at [481, 314] on app-card-role "Events (Event Staff) 0/5 08:00-16:00 (8h) single-neutral-actions single-neutral…" at bounding box center [477, 342] width 111 height 91
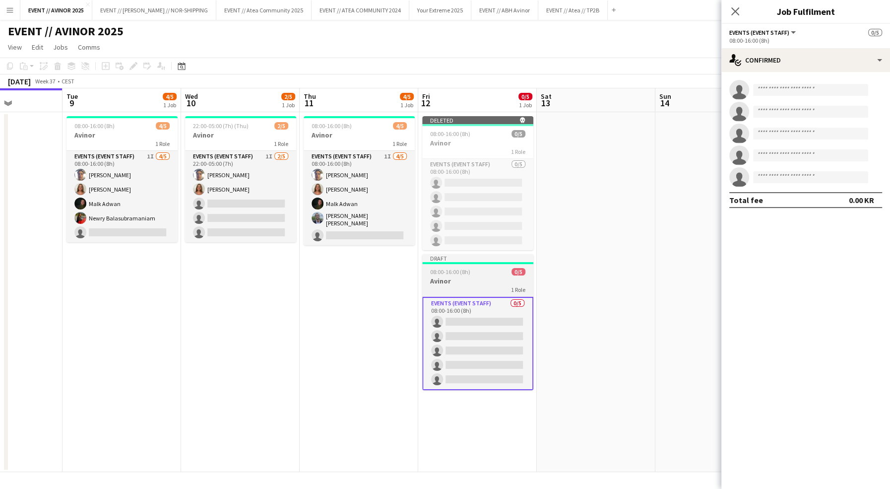
click at [490, 288] on div "1 Role" at bounding box center [477, 289] width 111 height 8
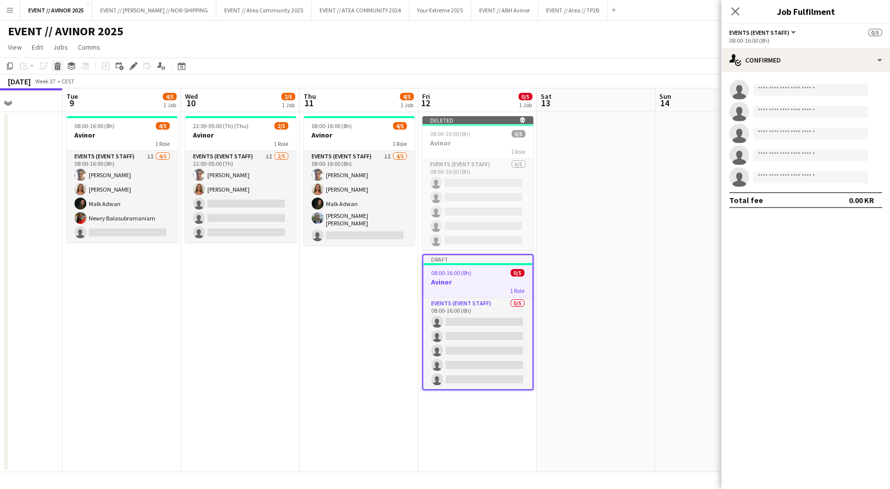
click at [59, 68] on icon at bounding box center [57, 67] width 5 height 5
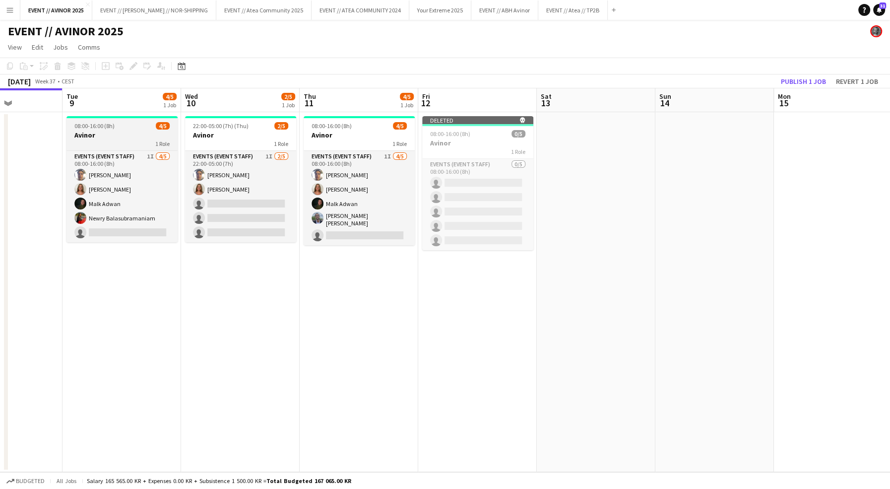
click at [127, 148] on app-job-card "08:00-16:00 (8h) 4/5 Avinor 1 Role Events (Event Staff) 1I 4/5 08:00-16:00 (8h)…" at bounding box center [122, 179] width 111 height 126
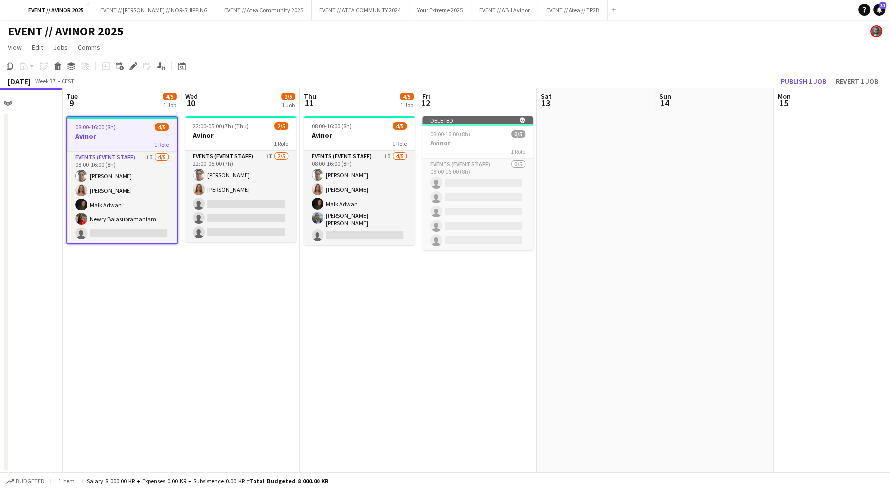
scroll to position [0, 362]
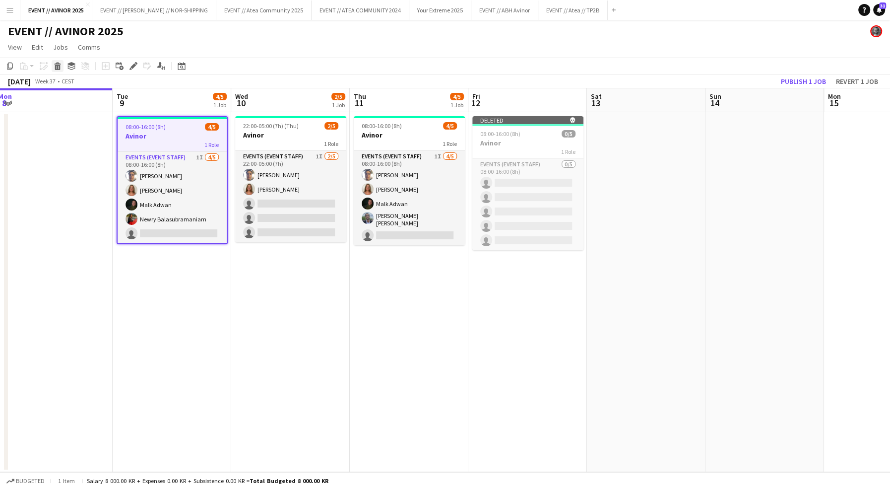
click at [63, 68] on div "Delete" at bounding box center [58, 66] width 12 height 12
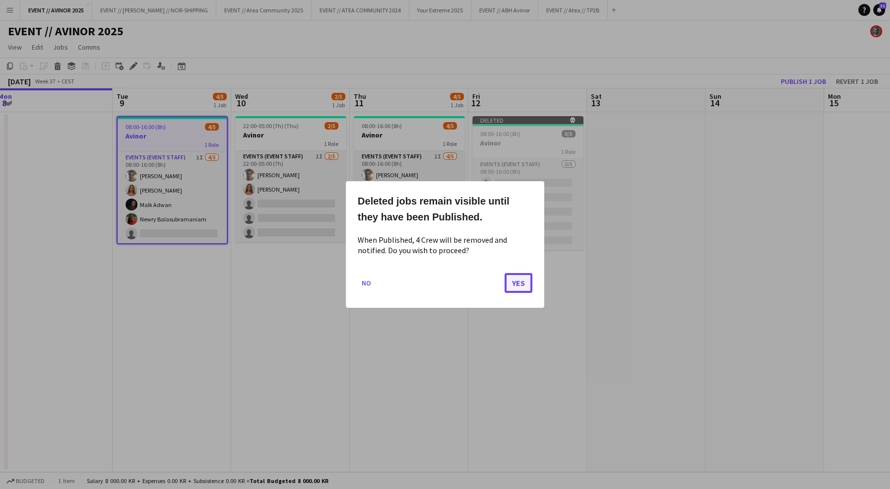
click at [518, 280] on button "Yes" at bounding box center [519, 283] width 28 height 20
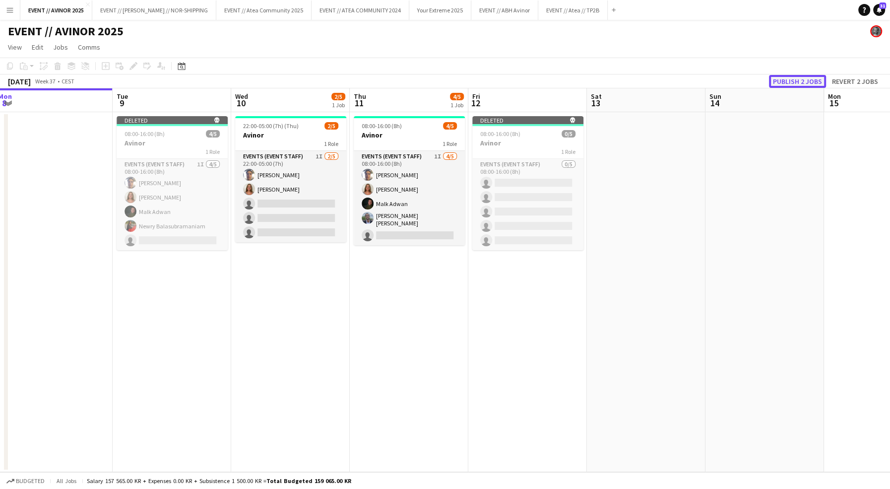
click at [788, 84] on button "Publish 2 jobs" at bounding box center [797, 81] width 57 height 13
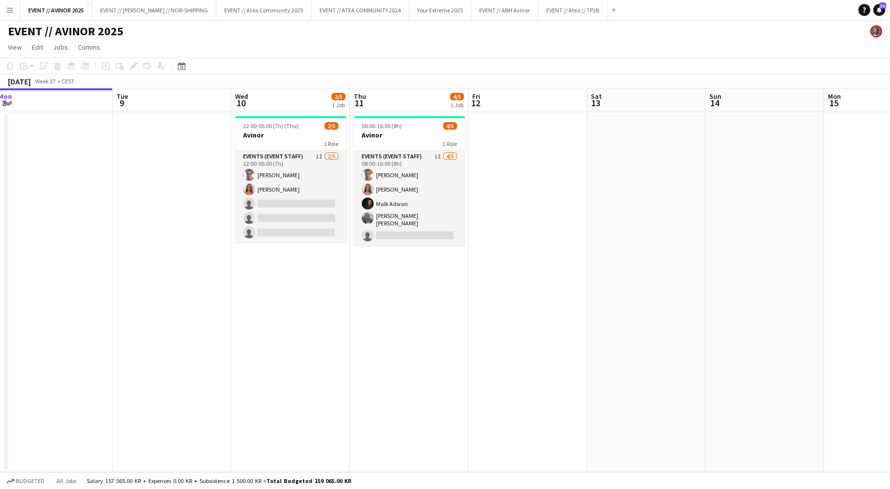
scroll to position [0, 344]
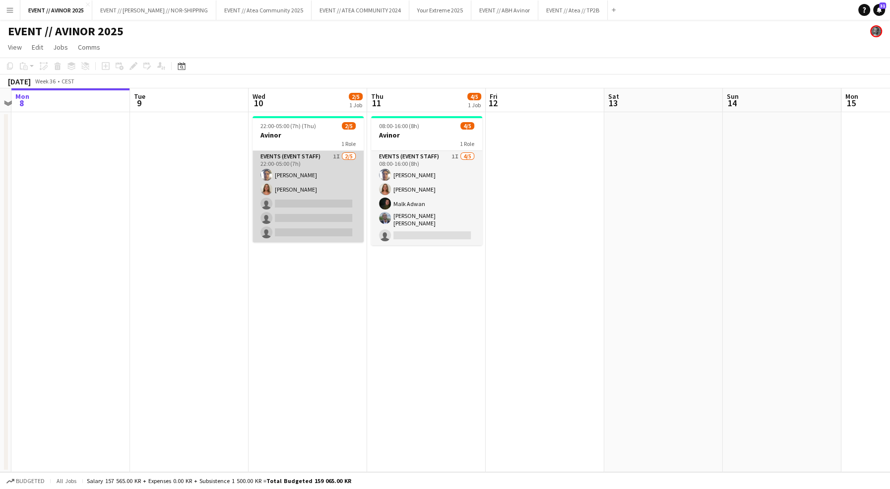
click at [320, 187] on app-card-role "Events (Event Staff) 1I 2/5 22:00-05:00 (7h) Hussein Alsaedi Selma Finne single…" at bounding box center [308, 196] width 111 height 91
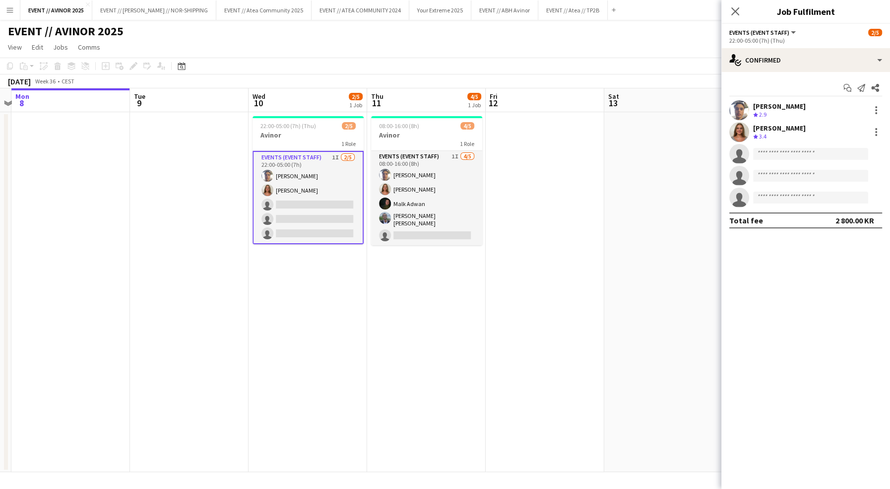
click at [375, 71] on app-toolbar "Copy Paste Paste Command V Paste with crew Command Shift V Paste linked Job Del…" at bounding box center [445, 66] width 890 height 17
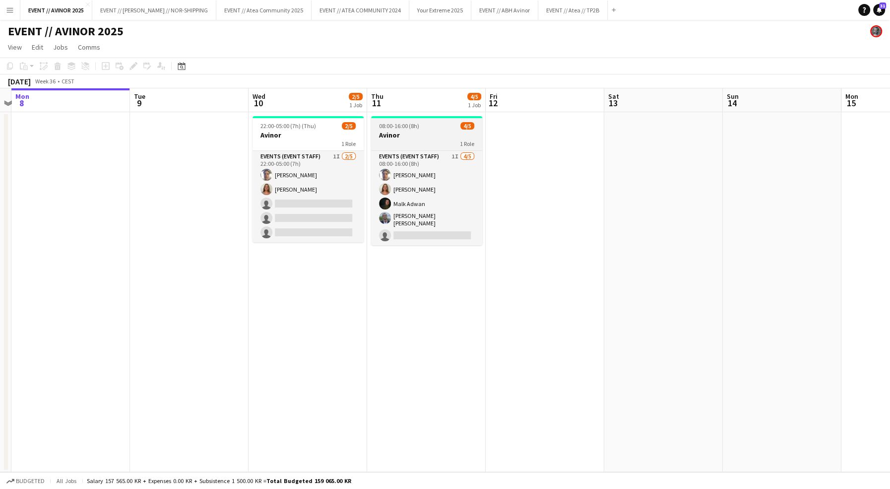
click at [404, 141] on div "1 Role" at bounding box center [426, 143] width 111 height 8
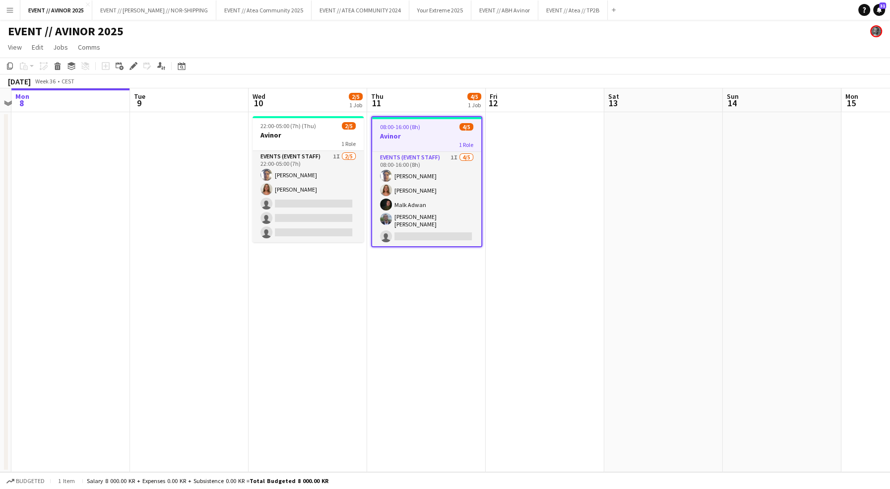
click at [410, 140] on div "1 Role" at bounding box center [426, 144] width 109 height 8
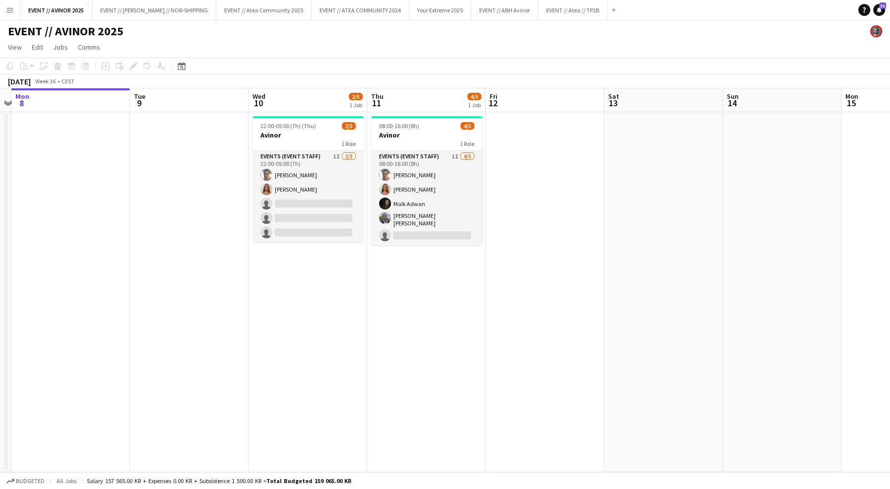
click at [516, 160] on app-date-cell at bounding box center [545, 292] width 119 height 360
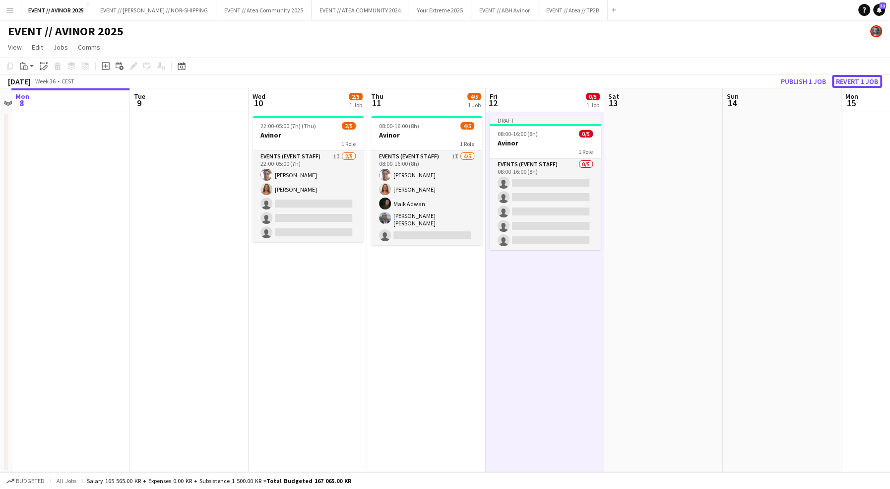
click at [852, 81] on button "Revert 1 job" at bounding box center [857, 81] width 50 height 13
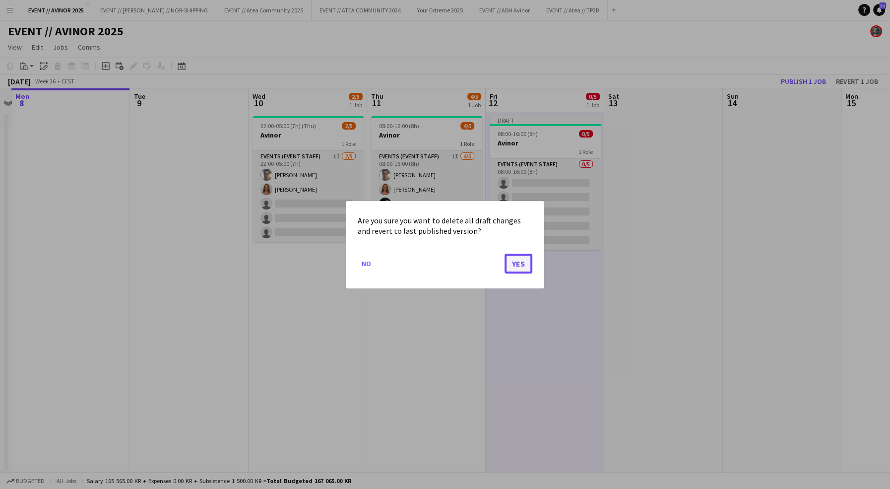
click at [510, 264] on button "Yes" at bounding box center [519, 263] width 28 height 20
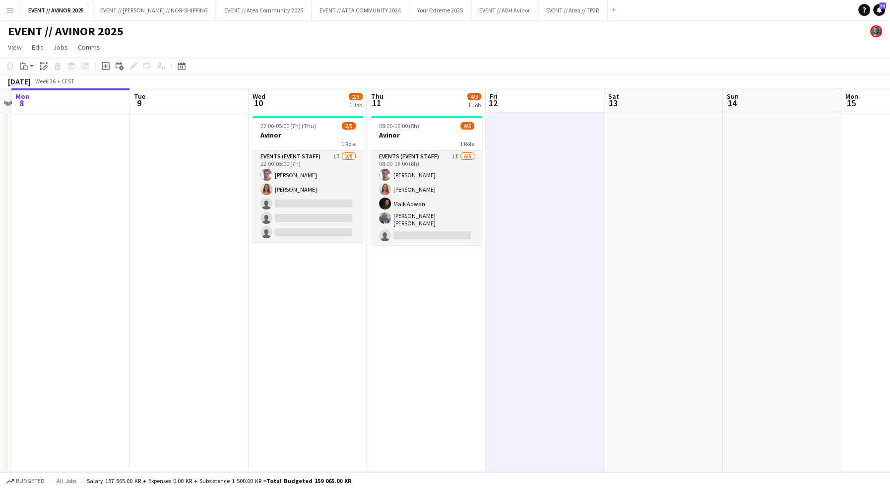
click at [542, 166] on app-date-cell at bounding box center [545, 292] width 119 height 360
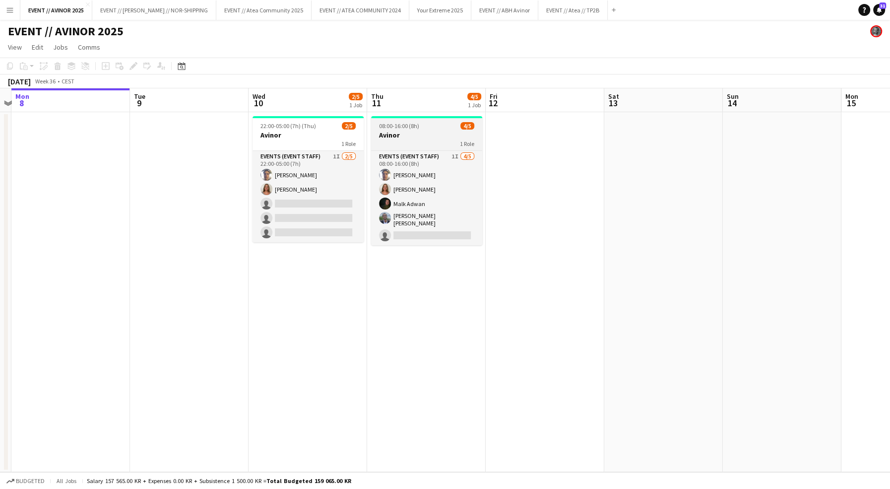
click at [426, 131] on h3 "Avinor" at bounding box center [426, 135] width 111 height 9
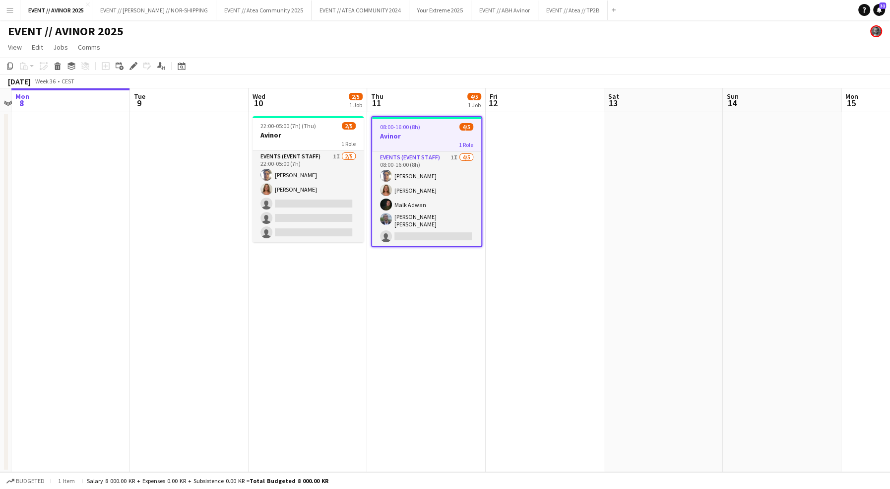
click at [511, 178] on app-date-cell at bounding box center [545, 292] width 119 height 360
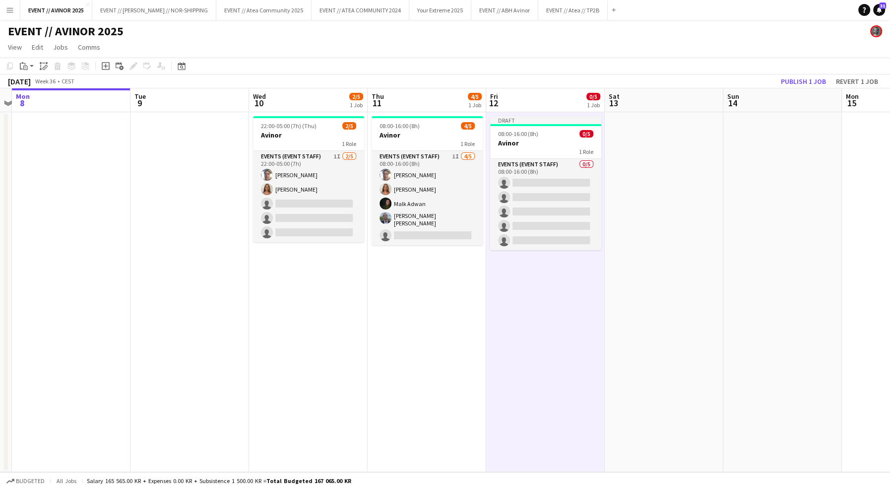
click at [586, 78] on div "September 2025 Week 36 • CEST Publish 1 job Revert 1 job" at bounding box center [445, 81] width 890 height 14
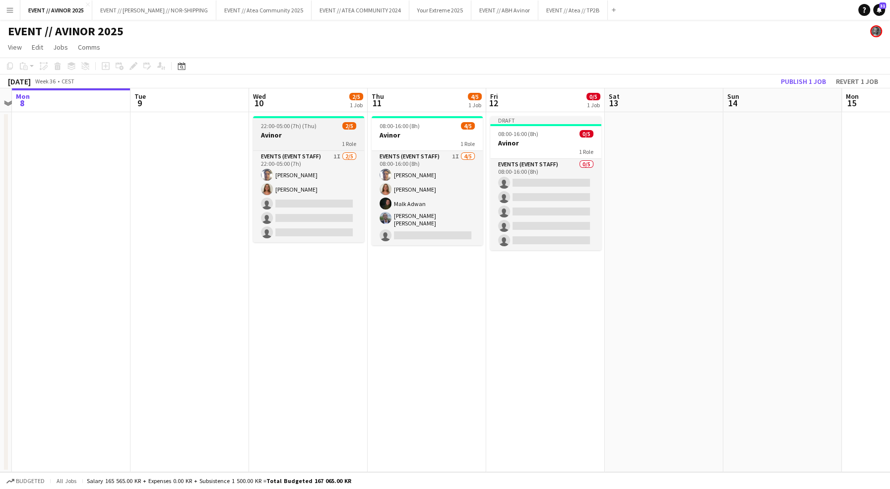
click at [308, 134] on h3 "Avinor" at bounding box center [308, 135] width 111 height 9
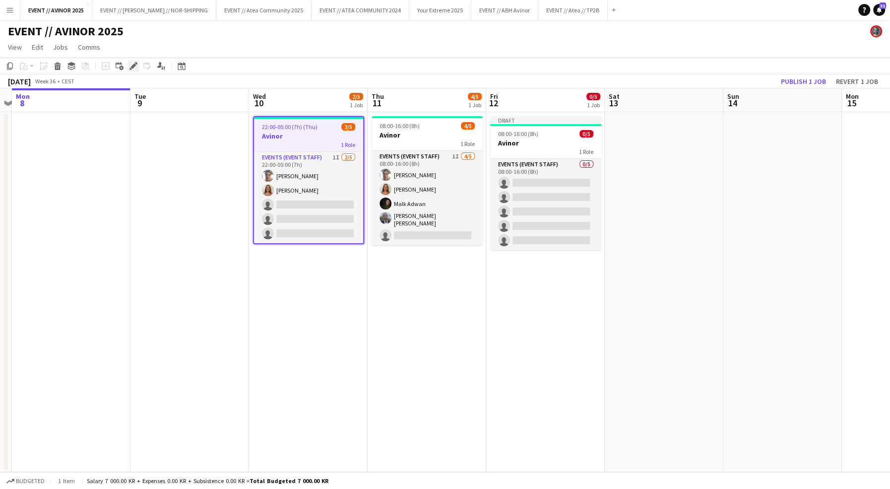
click at [136, 64] on icon "Edit" at bounding box center [134, 66] width 8 height 8
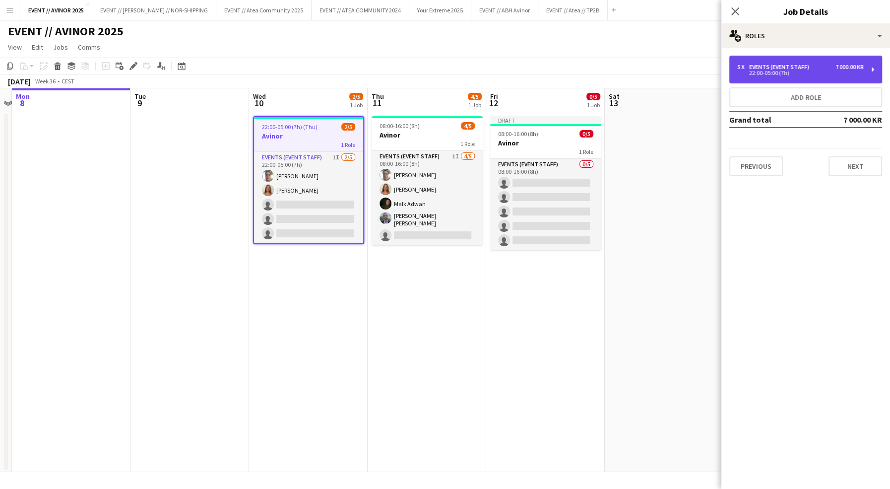
click at [799, 72] on div "22:00-05:00 (7h)" at bounding box center [801, 72] width 127 height 5
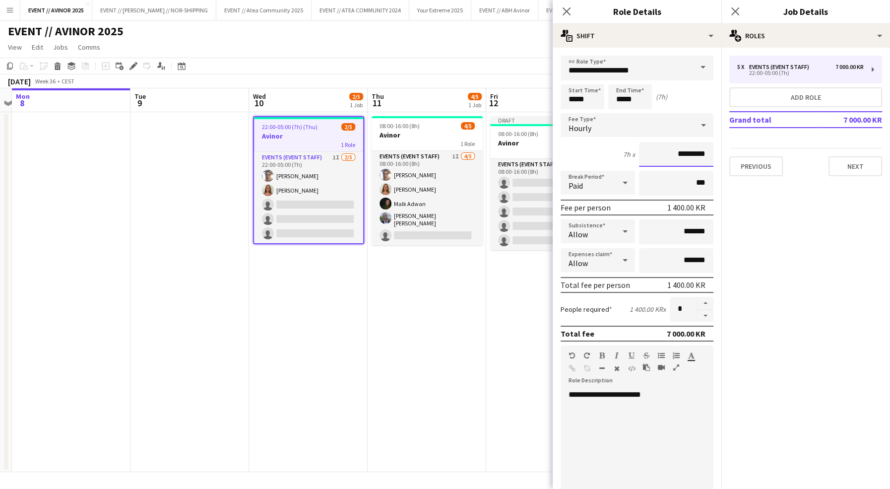
click at [669, 152] on input "*********" at bounding box center [676, 154] width 74 height 25
click at [567, 14] on icon "Close pop-in" at bounding box center [566, 10] width 9 height 9
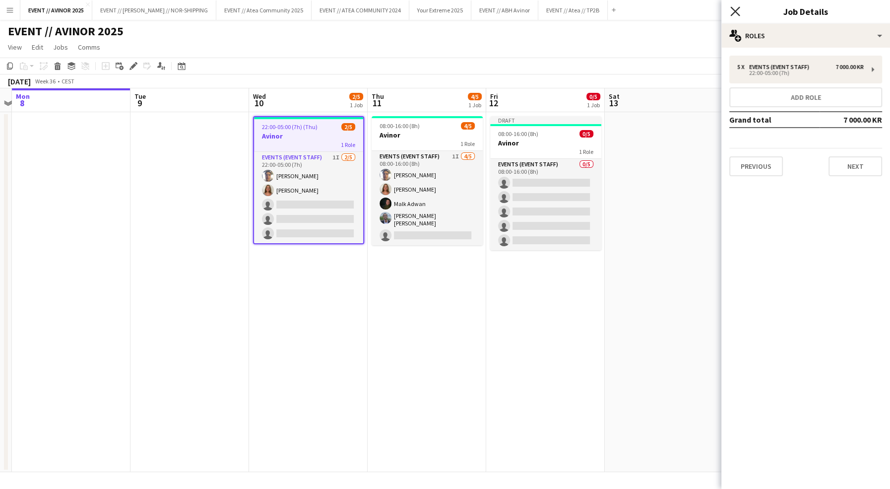
click at [733, 11] on icon "Close pop-in" at bounding box center [735, 10] width 9 height 9
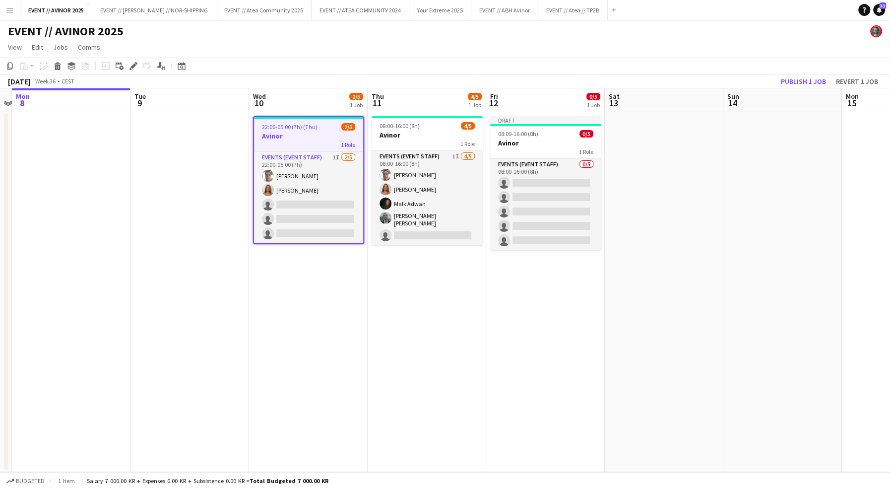
click at [707, 63] on app-toolbar "Copy Paste Paste Command V Paste with crew Command Shift V Paste linked Job Del…" at bounding box center [445, 66] width 890 height 17
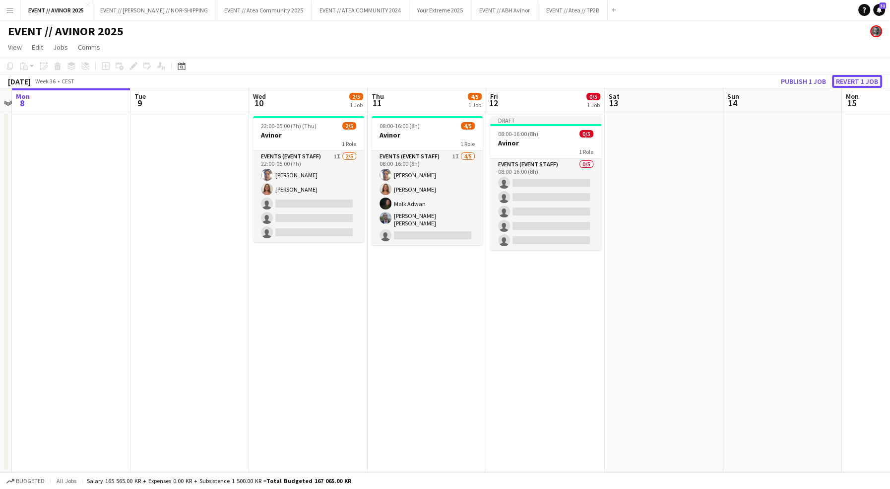
click at [856, 78] on button "Revert 1 job" at bounding box center [857, 81] width 50 height 13
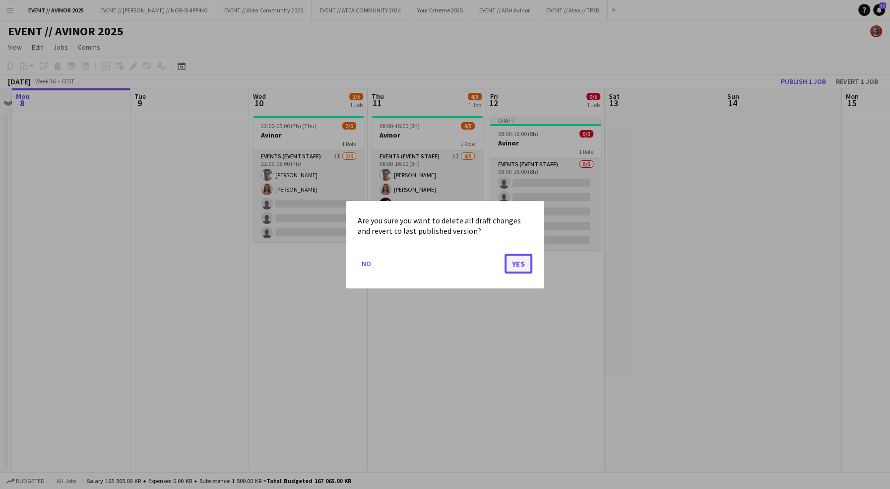
click at [528, 259] on button "Yes" at bounding box center [519, 263] width 28 height 20
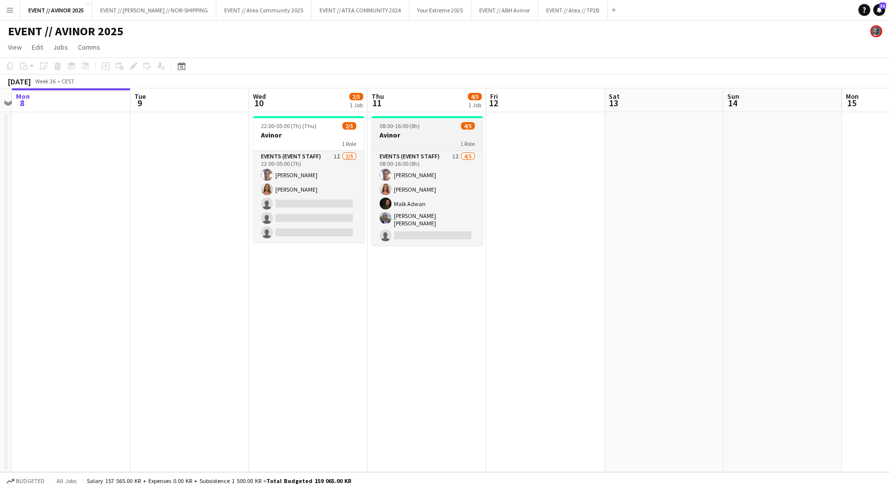
click at [425, 146] on div "1 Role" at bounding box center [427, 143] width 111 height 8
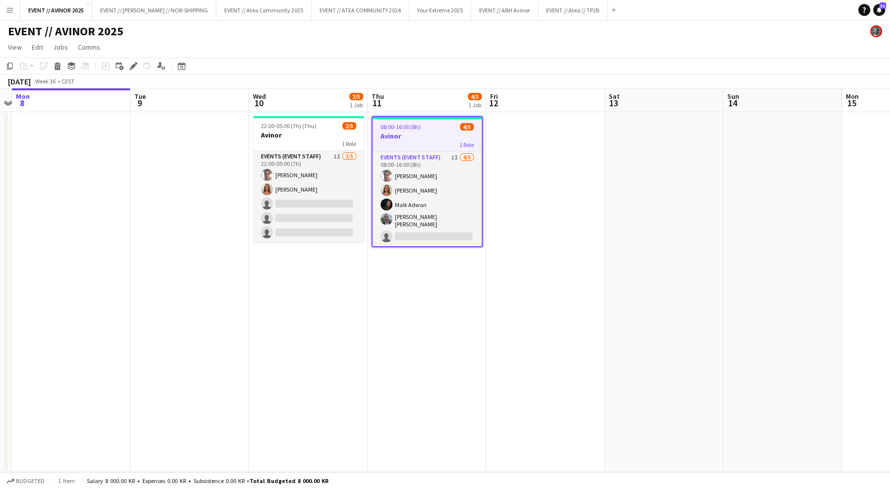
click at [517, 179] on app-date-cell at bounding box center [545, 292] width 119 height 360
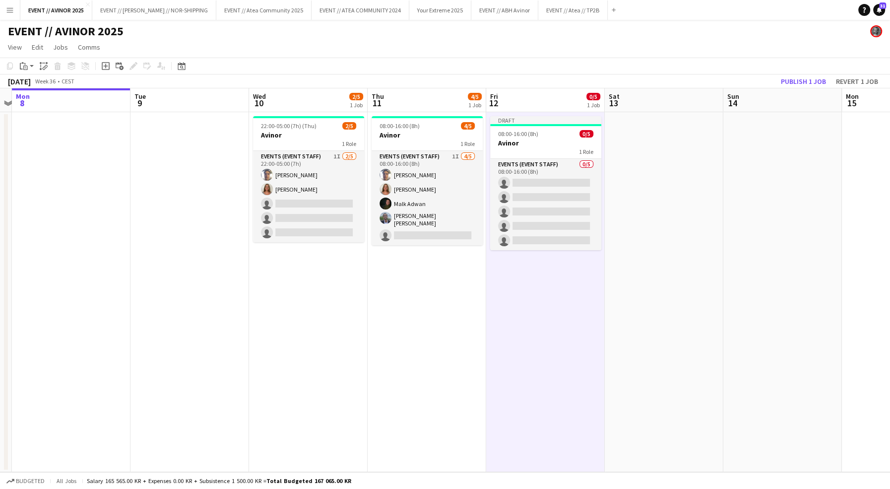
click at [547, 66] on app-toolbar "Copy Paste Paste Command V Paste with crew Command Shift V Paste linked Job Del…" at bounding box center [445, 66] width 890 height 17
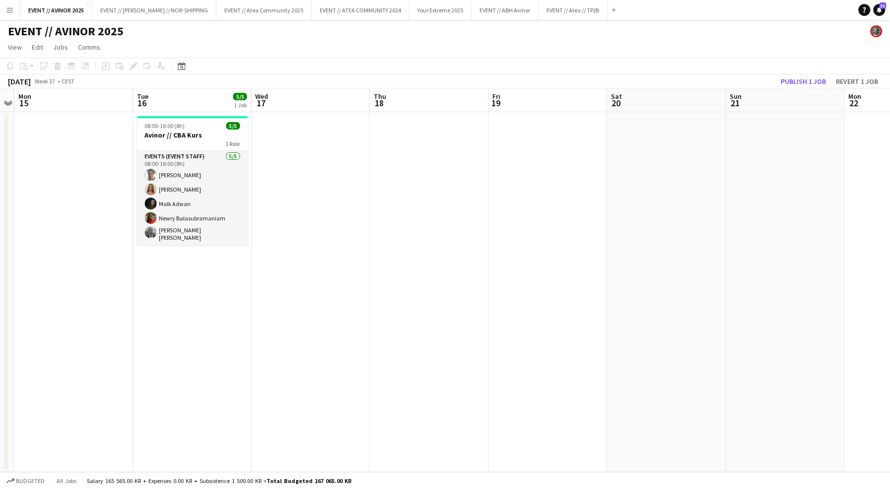
scroll to position [0, 347]
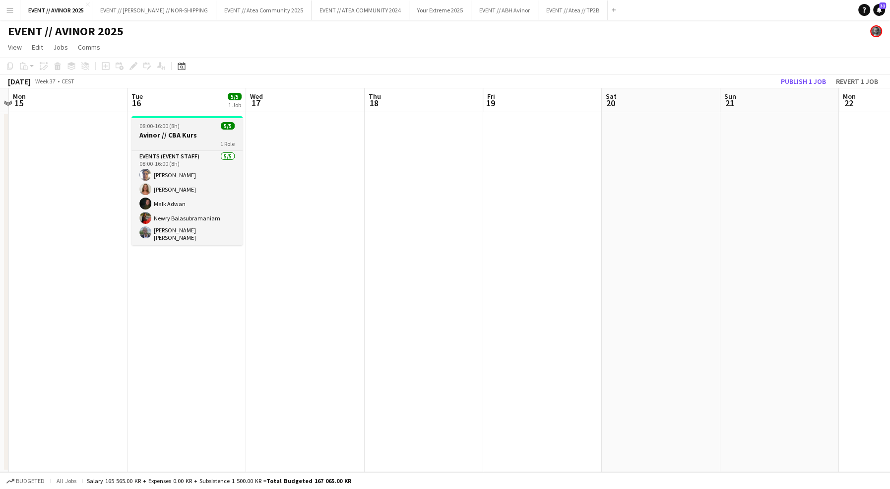
click at [174, 140] on div "1 Role" at bounding box center [187, 143] width 111 height 8
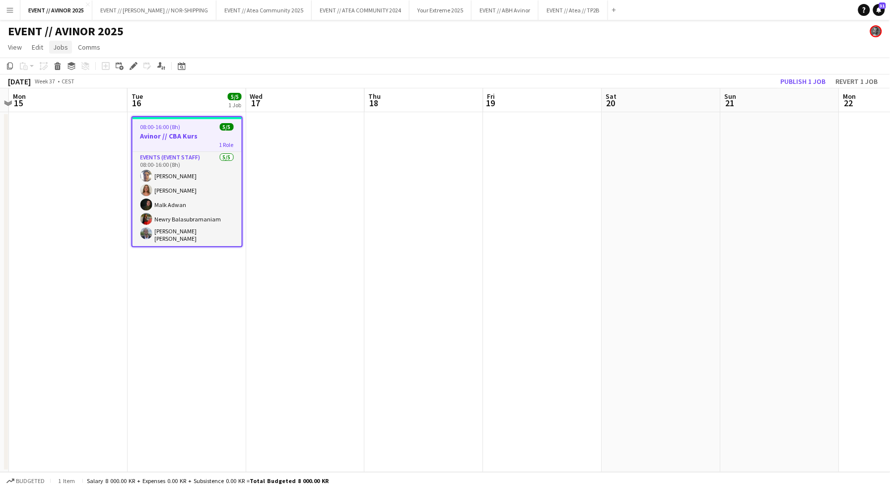
scroll to position [0, 347]
